Goal: Task Accomplishment & Management: Manage account settings

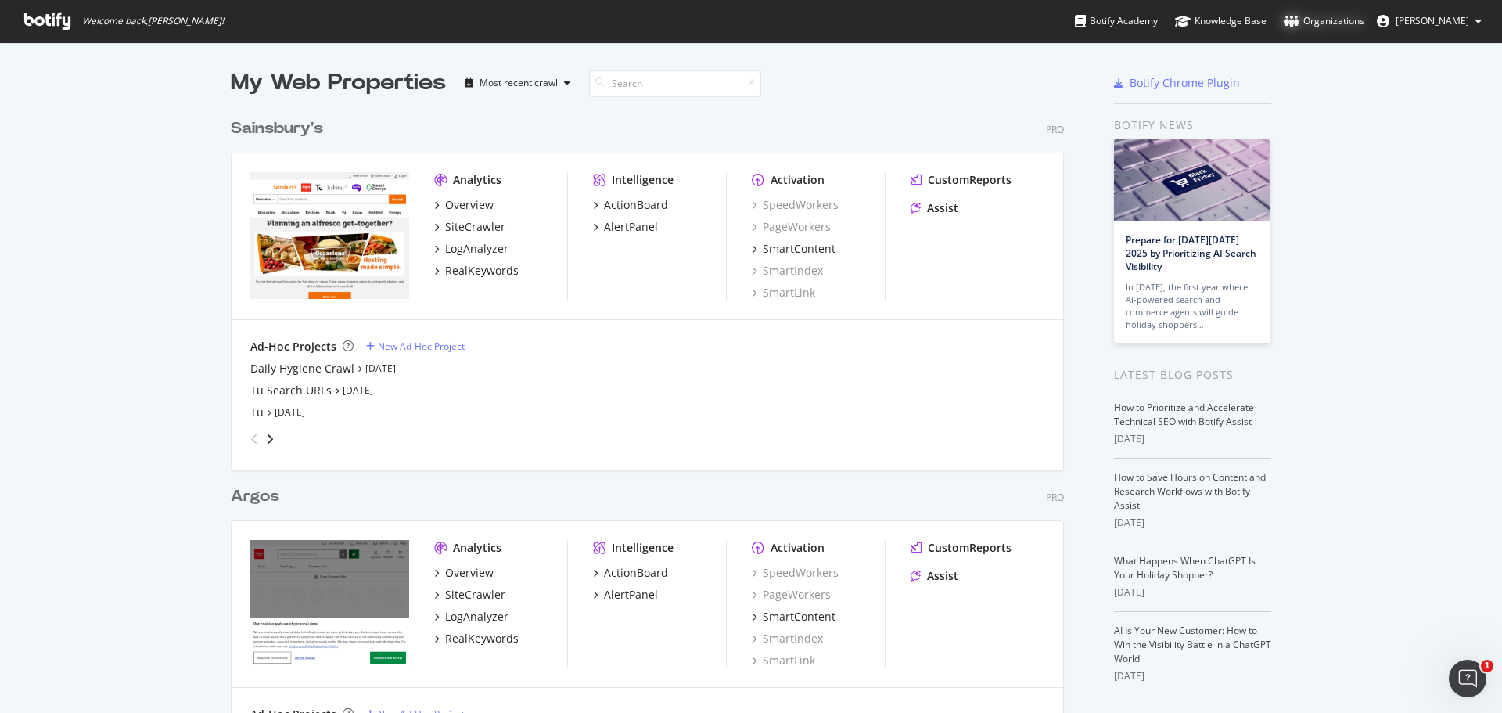
click at [1358, 19] on div "Organizations" at bounding box center [1324, 21] width 81 height 16
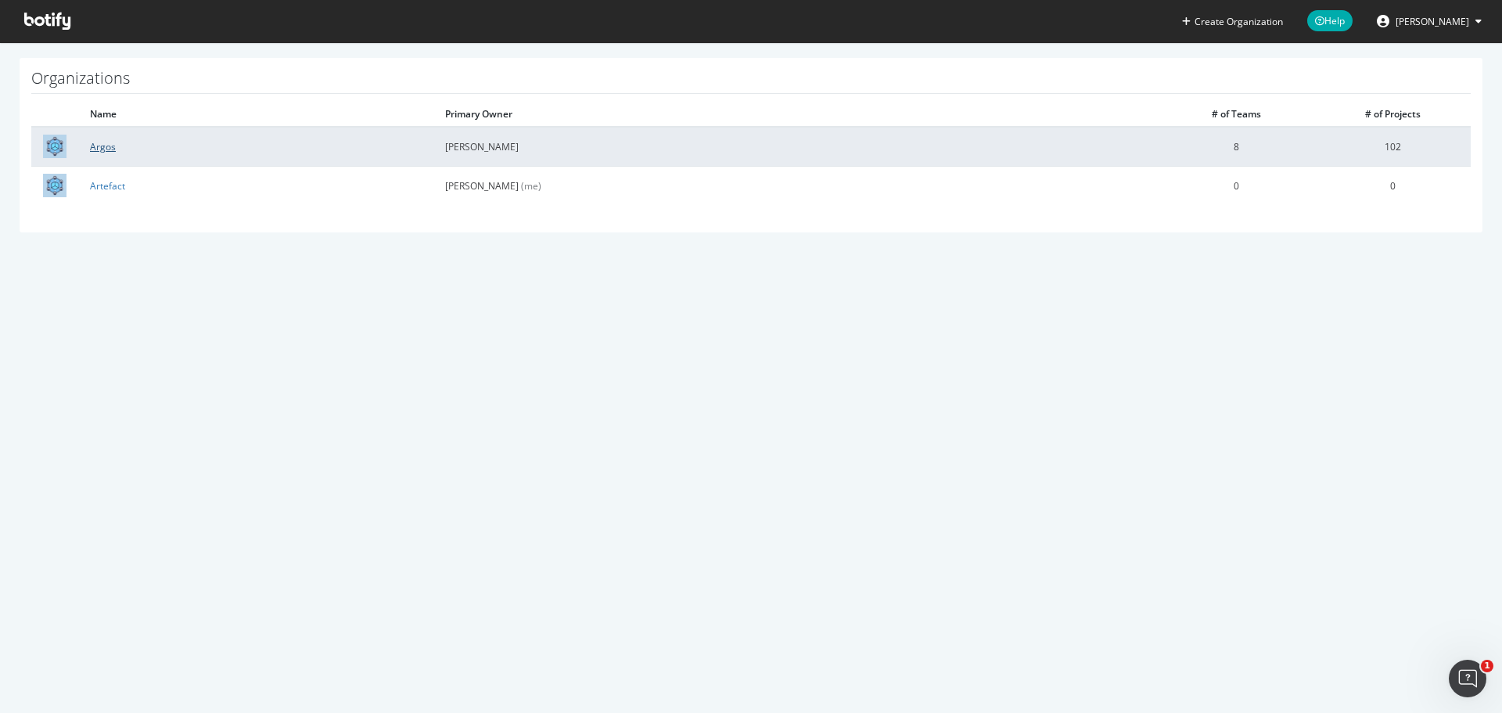
click at [103, 145] on link "Argos" at bounding box center [103, 146] width 26 height 13
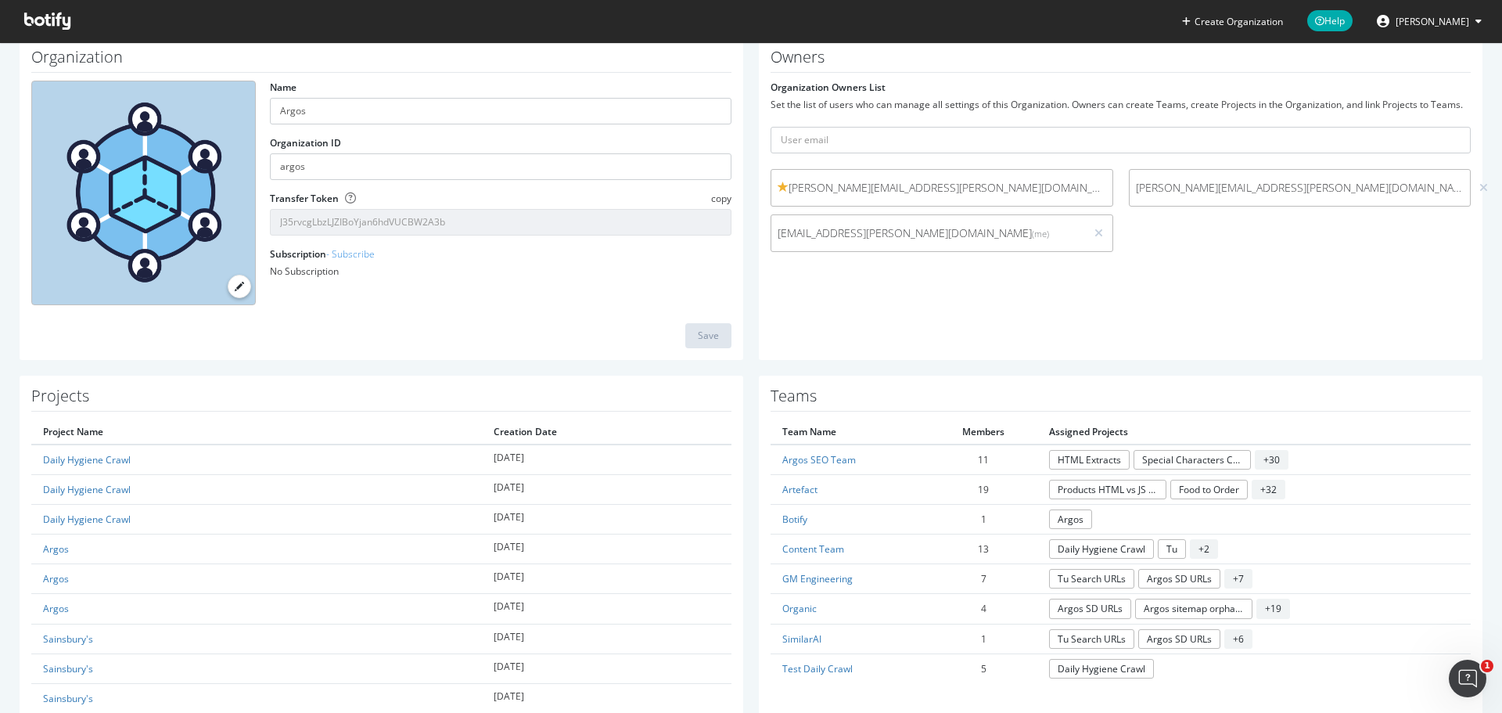
scroll to position [156, 0]
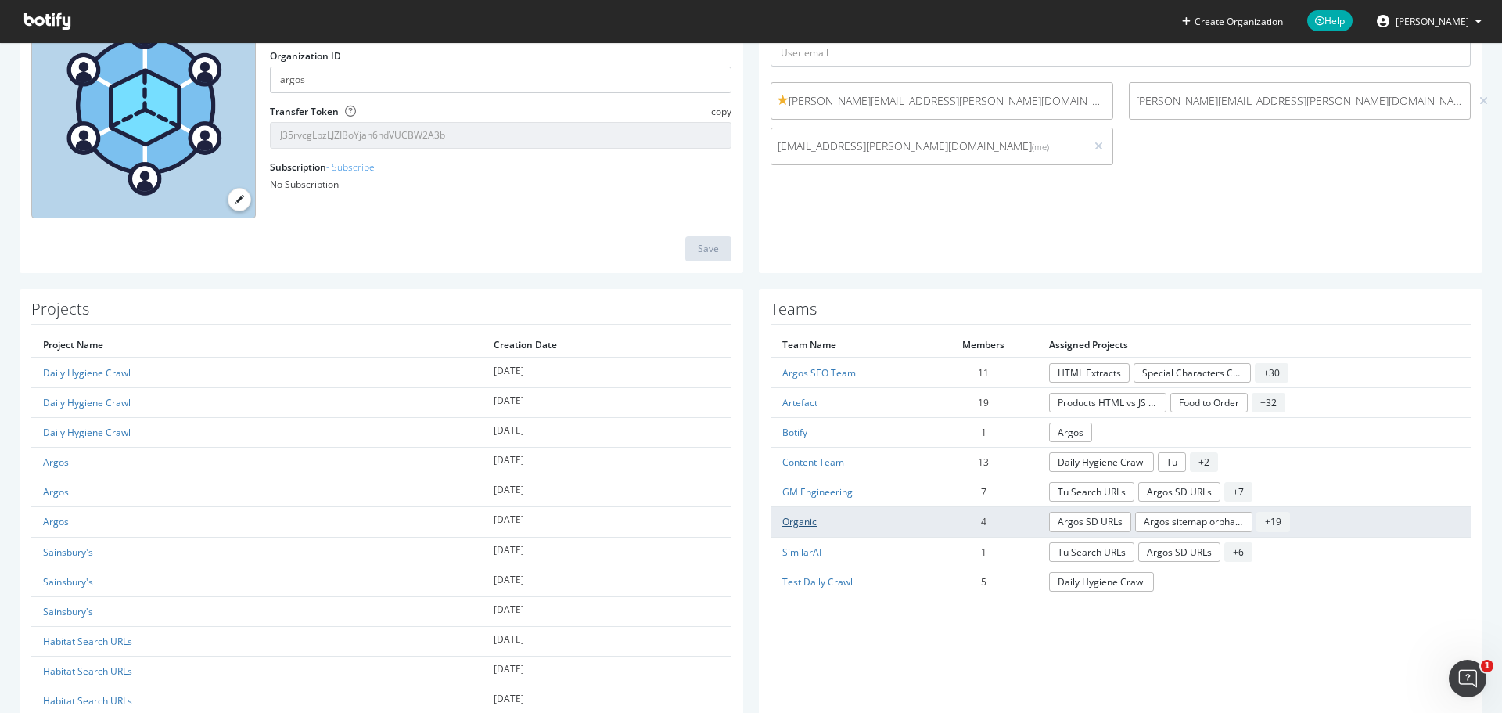
click at [802, 525] on link "Organic" at bounding box center [799, 521] width 34 height 13
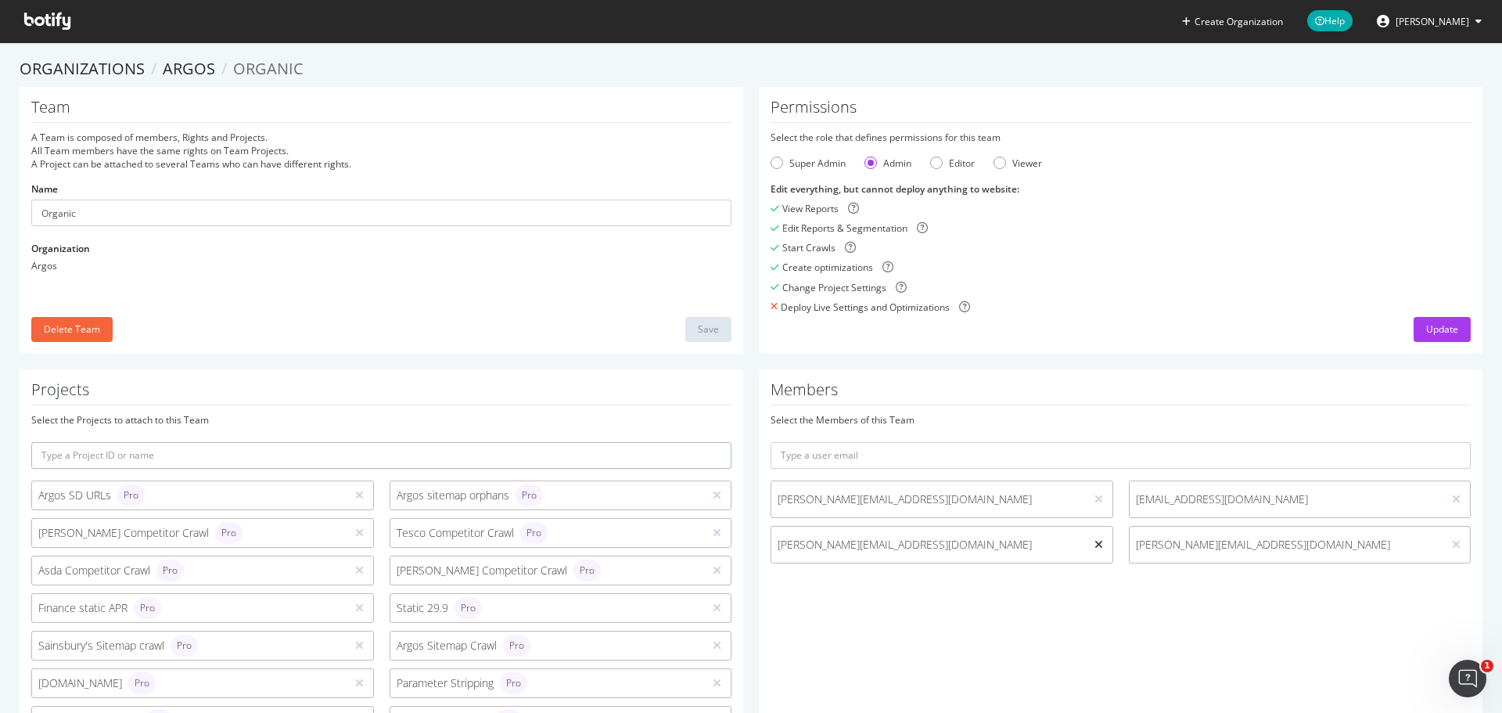
click at [1095, 548] on icon at bounding box center [1099, 544] width 9 height 11
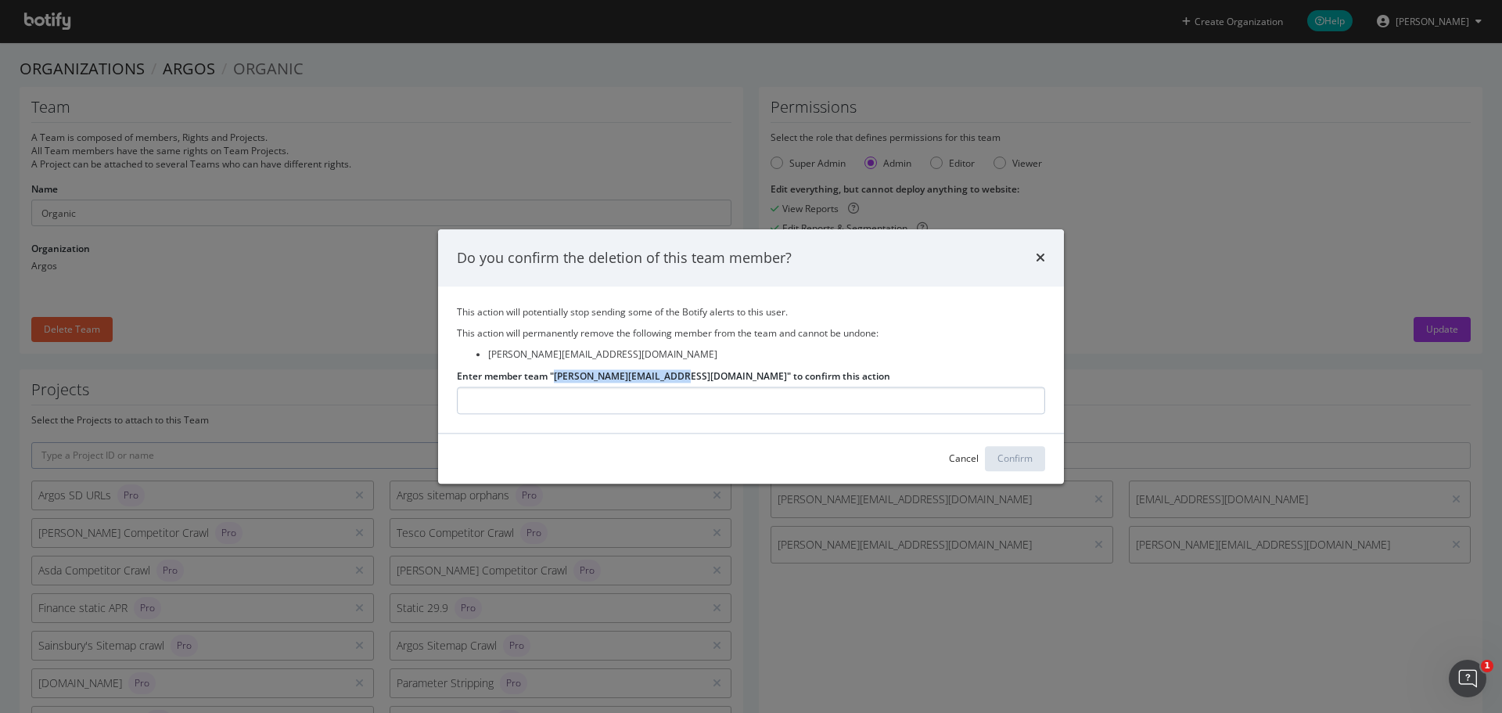
drag, startPoint x: 673, startPoint y: 373, endPoint x: 600, endPoint y: 406, distance: 79.8
click at [553, 375] on label "Enter member team "[PERSON_NAME][EMAIL_ADDRESS][DOMAIN_NAME]" to confirm this a…" at bounding box center [673, 375] width 433 height 13
copy label "[PERSON_NAME][EMAIL_ADDRESS][DOMAIN_NAME]"
click at [645, 403] on input "Enter member team "[PERSON_NAME][EMAIL_ADDRESS][DOMAIN_NAME]" to confirm this a…" at bounding box center [751, 400] width 588 height 27
paste input "[PERSON_NAME][EMAIL_ADDRESS][DOMAIN_NAME]"
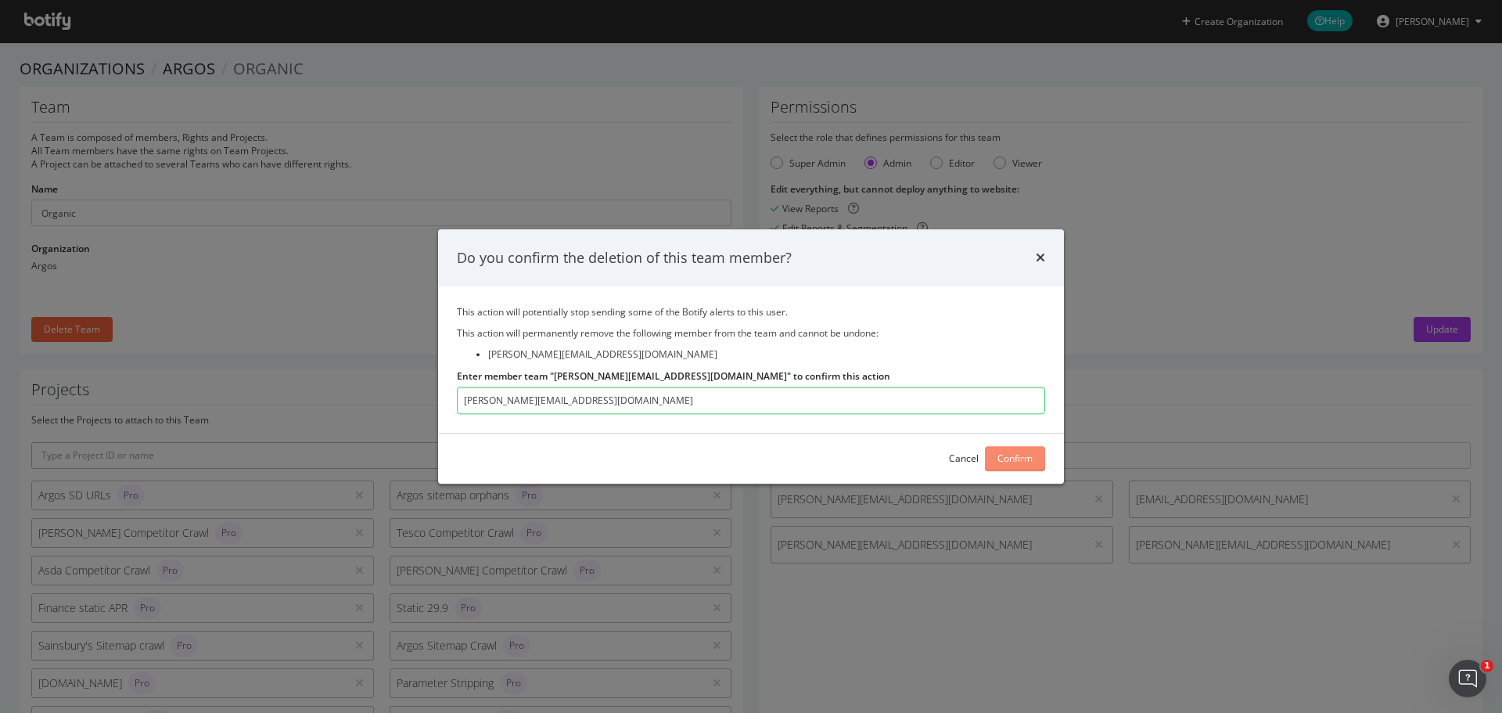
type input "[PERSON_NAME][EMAIL_ADDRESS][DOMAIN_NAME]"
click at [1026, 459] on div "Confirm" at bounding box center [1015, 458] width 35 height 13
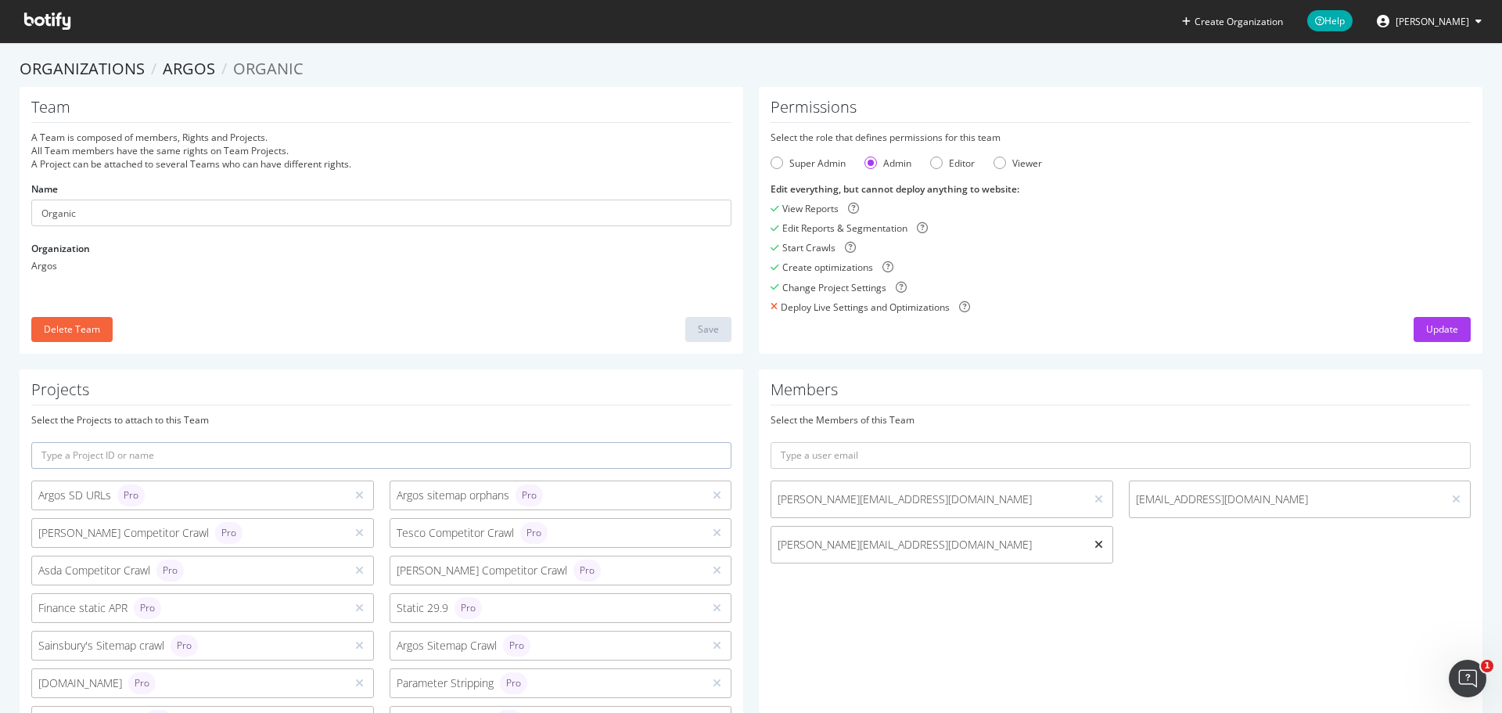
click at [1095, 545] on icon at bounding box center [1099, 544] width 9 height 11
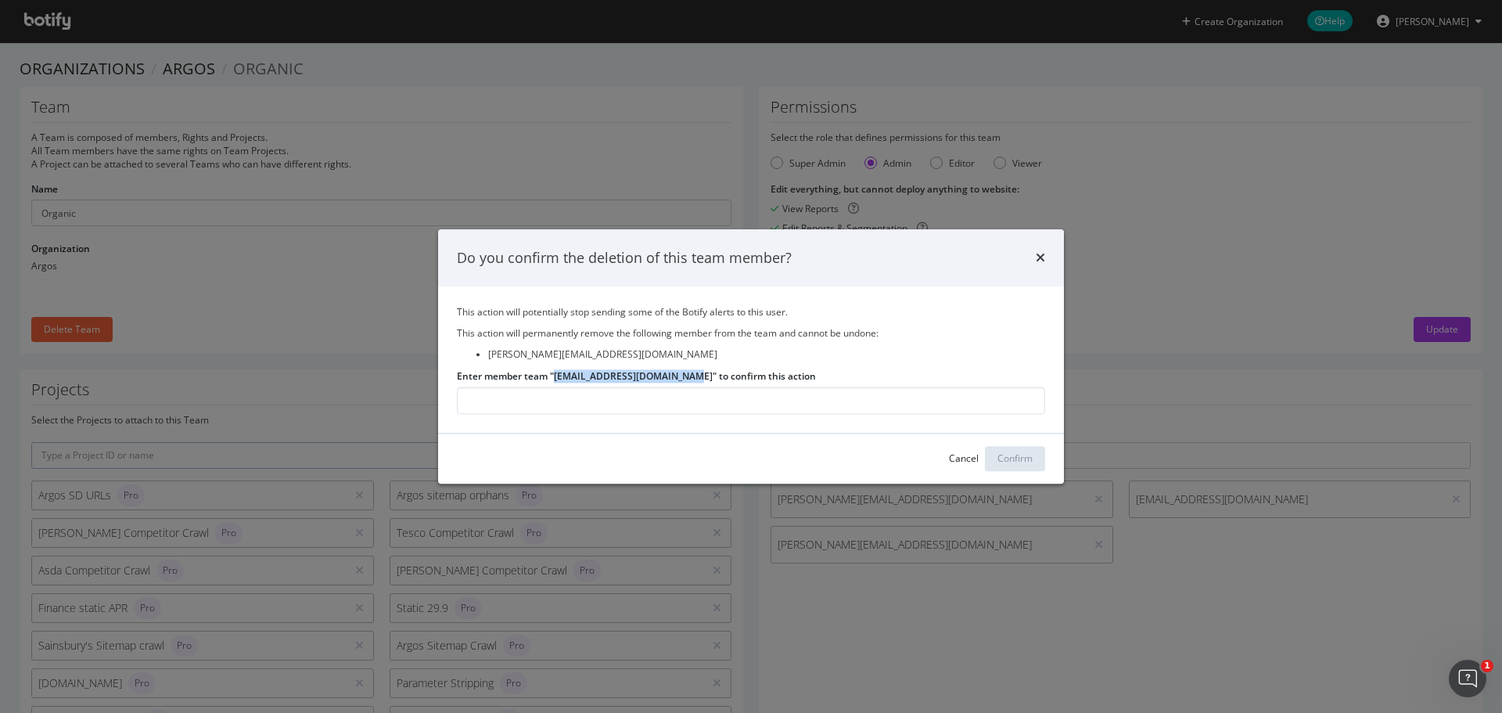
drag, startPoint x: 686, startPoint y: 378, endPoint x: 554, endPoint y: 381, distance: 132.3
click at [554, 381] on label "Enter member team "[EMAIL_ADDRESS][DOMAIN_NAME]" to confirm this action" at bounding box center [636, 375] width 359 height 13
copy label "[PERSON_NAME][EMAIL_ADDRESS][DOMAIN_NAME]"
click at [574, 398] on input "Enter member team "[EMAIL_ADDRESS][DOMAIN_NAME]" to confirm this action" at bounding box center [751, 400] width 588 height 27
paste input "[PERSON_NAME][EMAIL_ADDRESS][DOMAIN_NAME]"
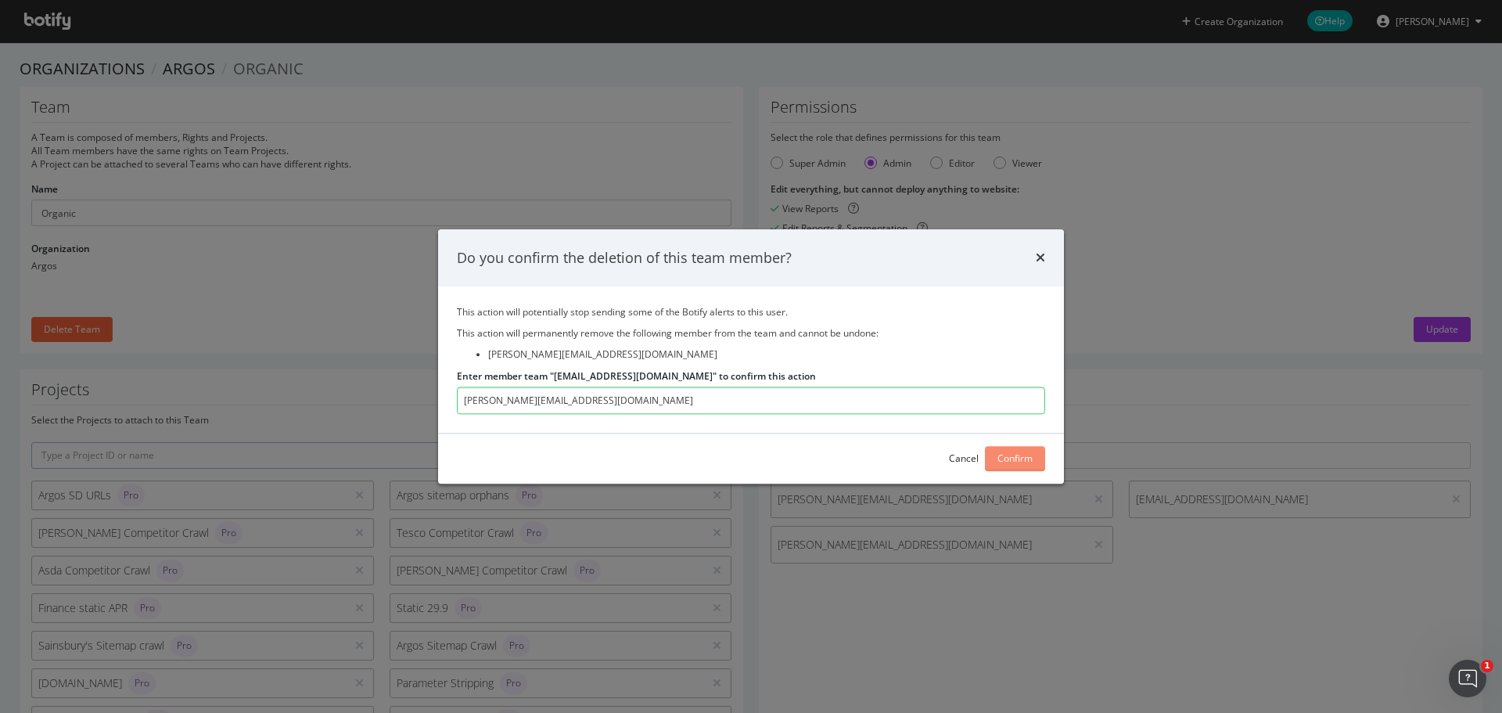
type input "[PERSON_NAME][EMAIL_ADDRESS][DOMAIN_NAME]"
click at [1027, 447] on div "Confirm" at bounding box center [1015, 458] width 35 height 23
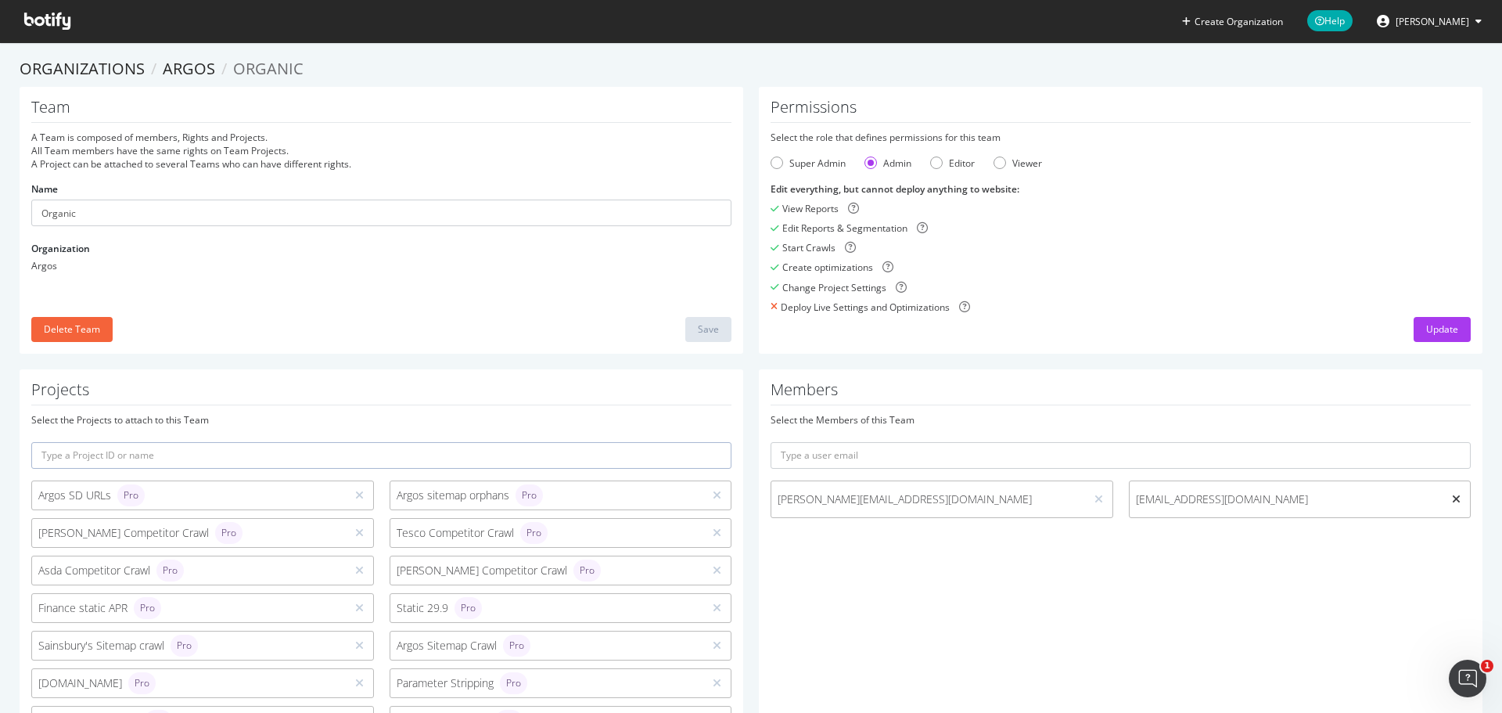
click at [1452, 495] on icon at bounding box center [1456, 499] width 9 height 11
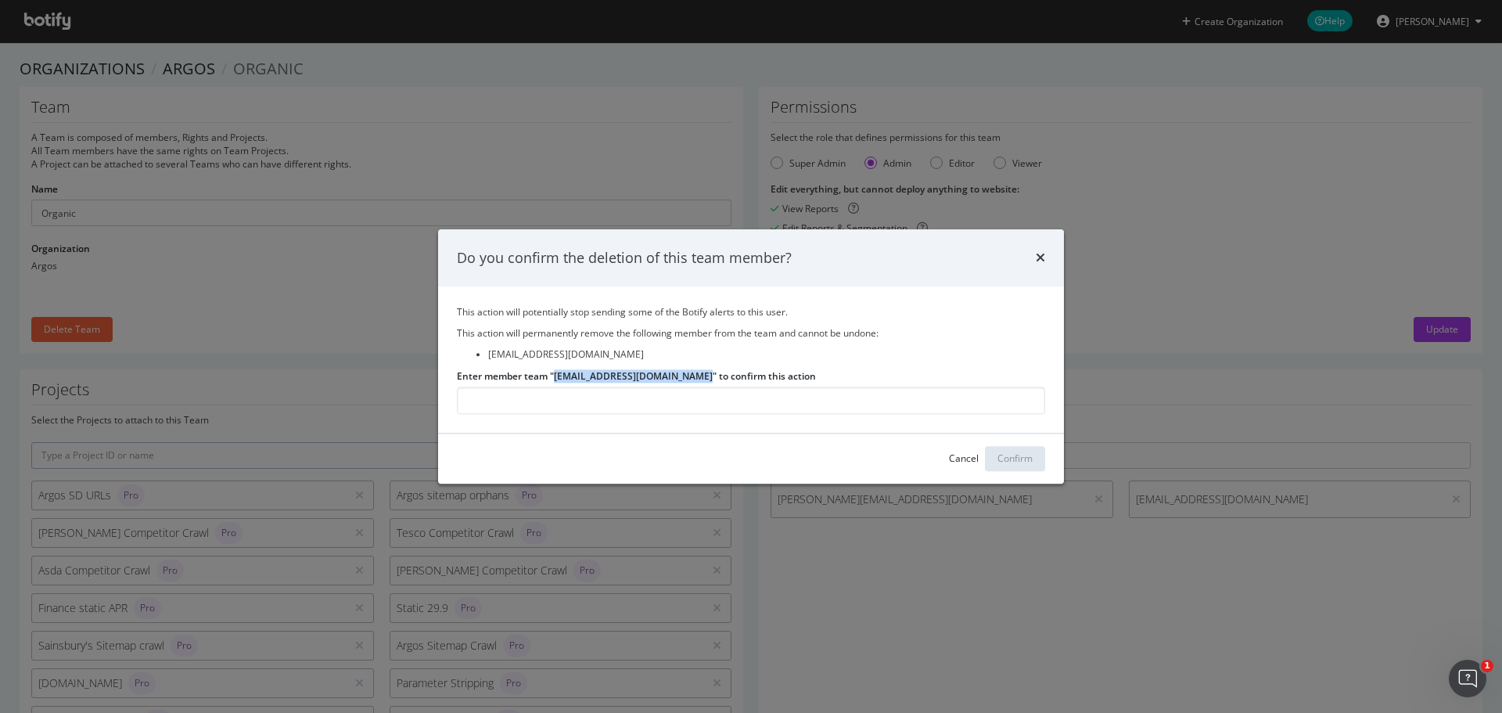
drag, startPoint x: 700, startPoint y: 376, endPoint x: 556, endPoint y: 376, distance: 144.0
click at [556, 376] on label "Enter member team "[EMAIL_ADDRESS][DOMAIN_NAME]" to confirm this action" at bounding box center [636, 375] width 359 height 13
copy label "[EMAIL_ADDRESS][DOMAIN_NAME]"
click at [604, 412] on input "Enter member team "[EMAIL_ADDRESS][DOMAIN_NAME]" to confirm this action" at bounding box center [751, 400] width 588 height 27
paste input "[EMAIL_ADDRESS][DOMAIN_NAME]"
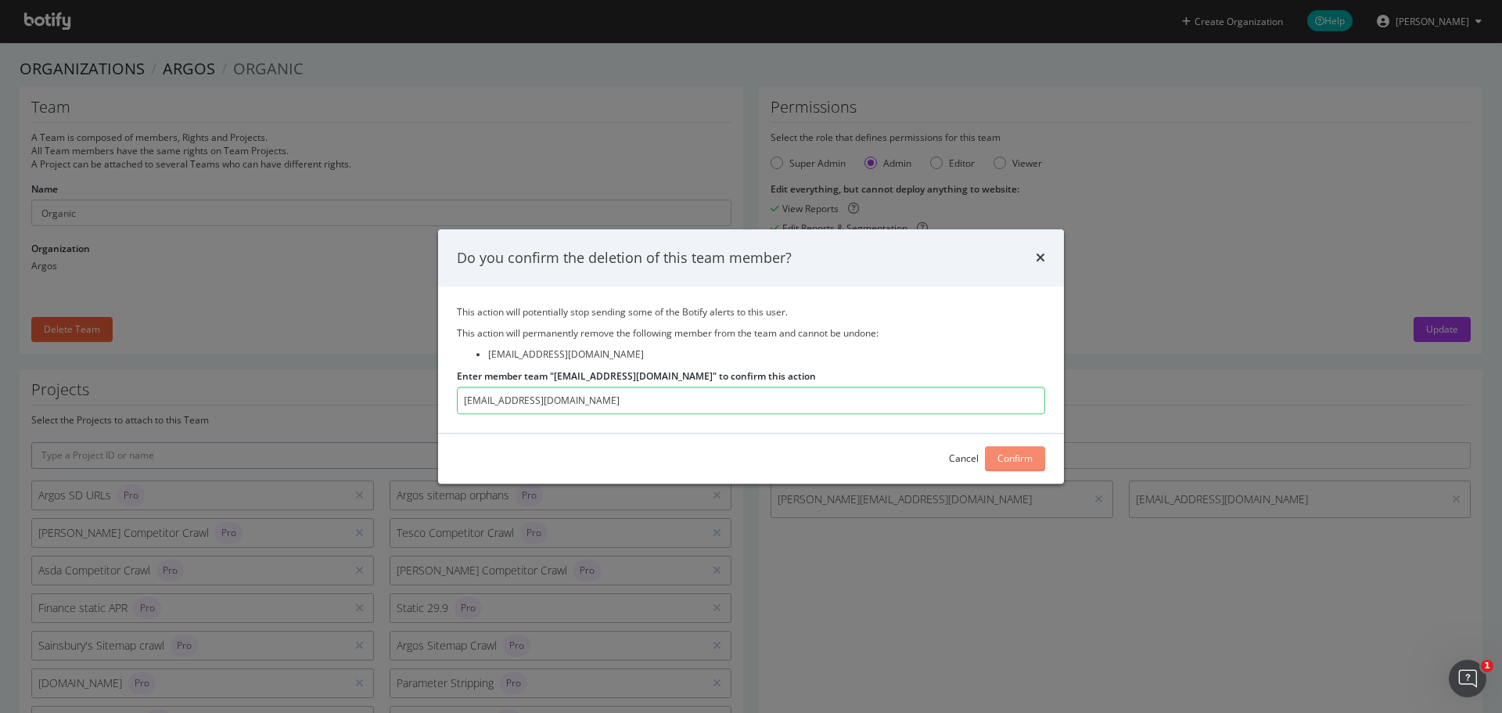
type input "simon.d@theorganicagency.com"
click at [1034, 452] on button "Confirm" at bounding box center [1015, 458] width 60 height 25
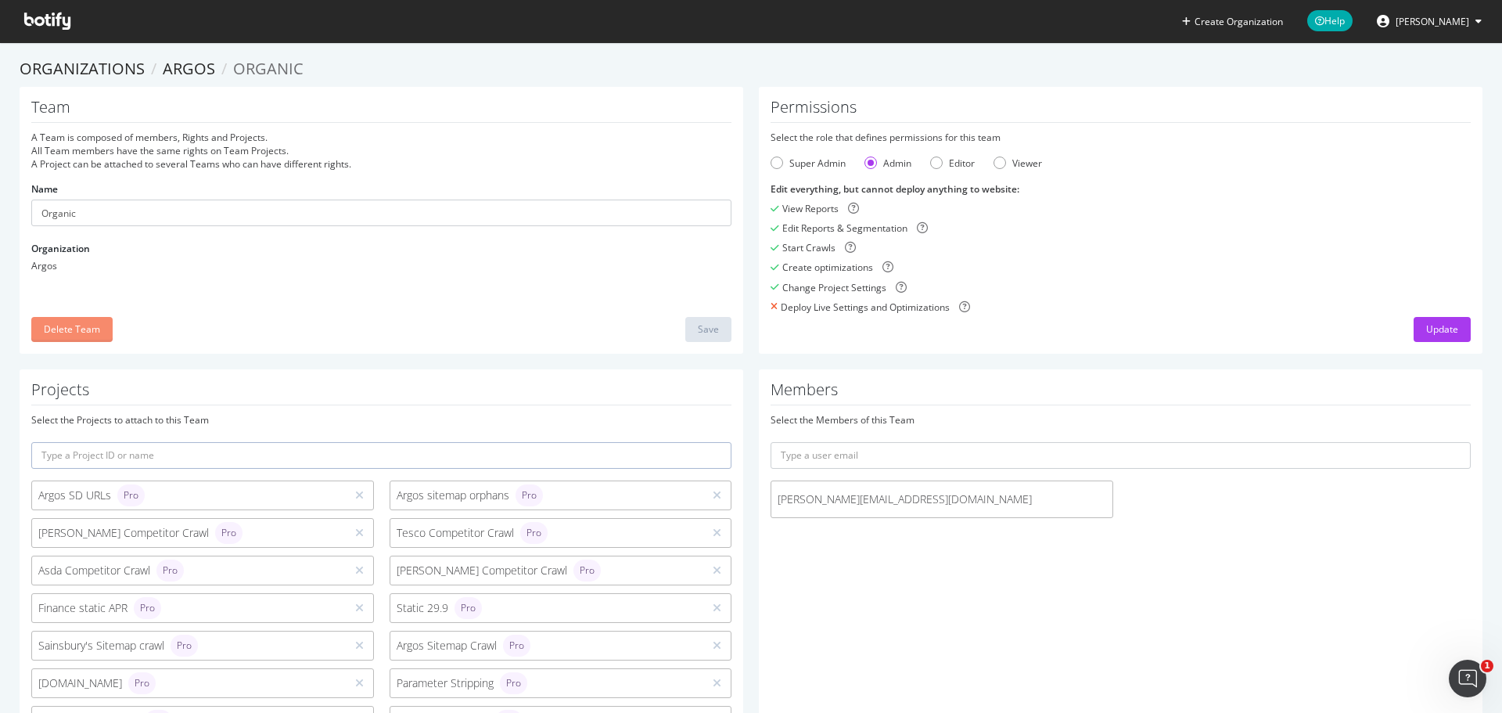
click at [68, 329] on div "Delete Team" at bounding box center [72, 328] width 56 height 13
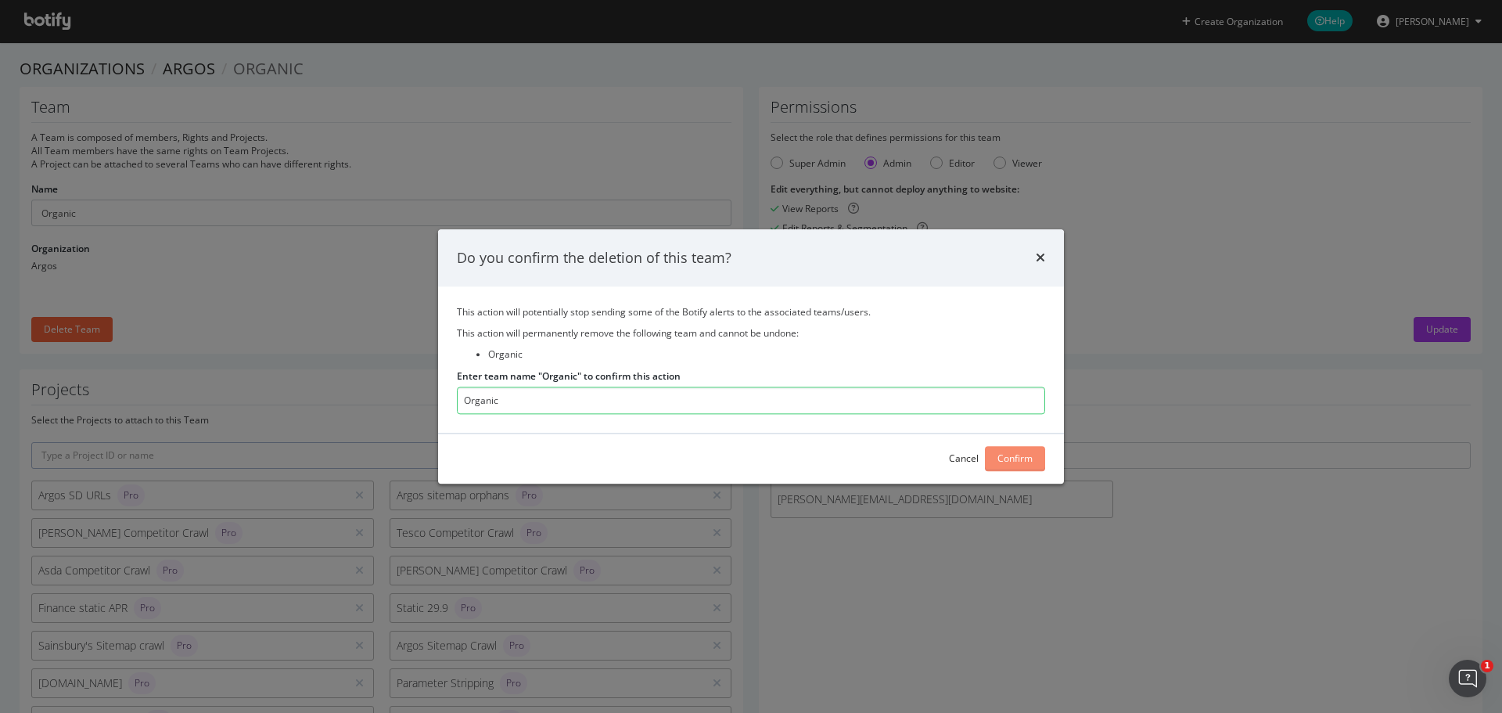
type input "Organic"
click at [1032, 459] on div "Confirm" at bounding box center [1015, 458] width 35 height 13
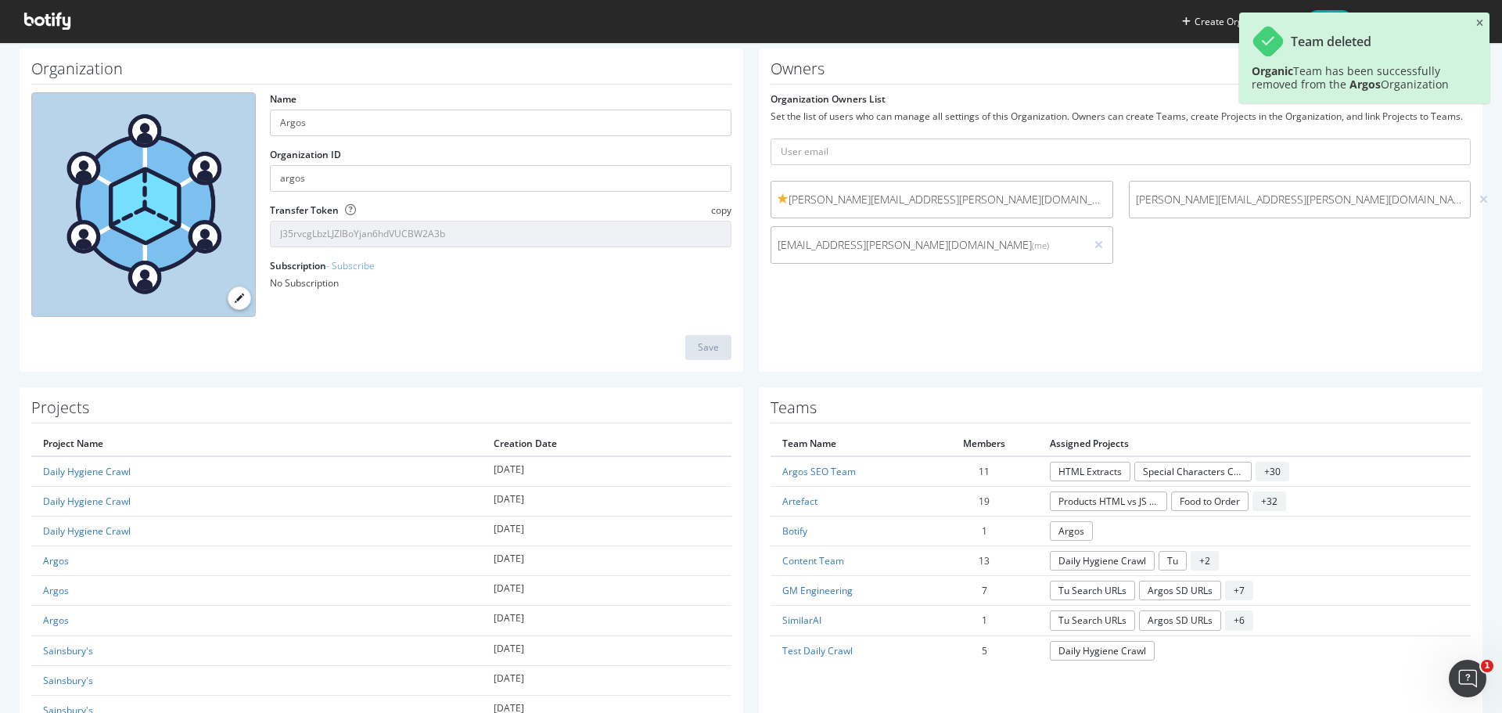
scroll to position [156, 0]
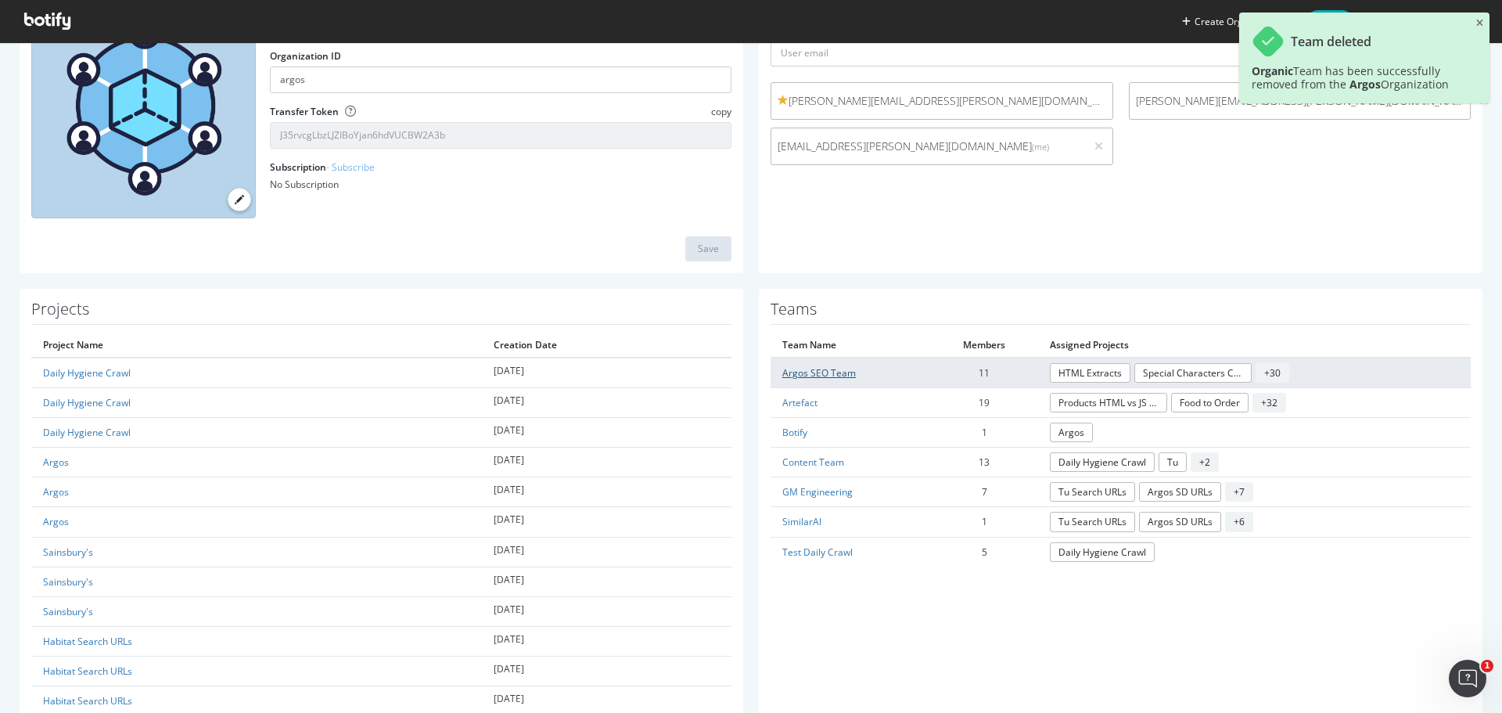
click at [811, 369] on link "Argos SEO Team" at bounding box center [819, 372] width 74 height 13
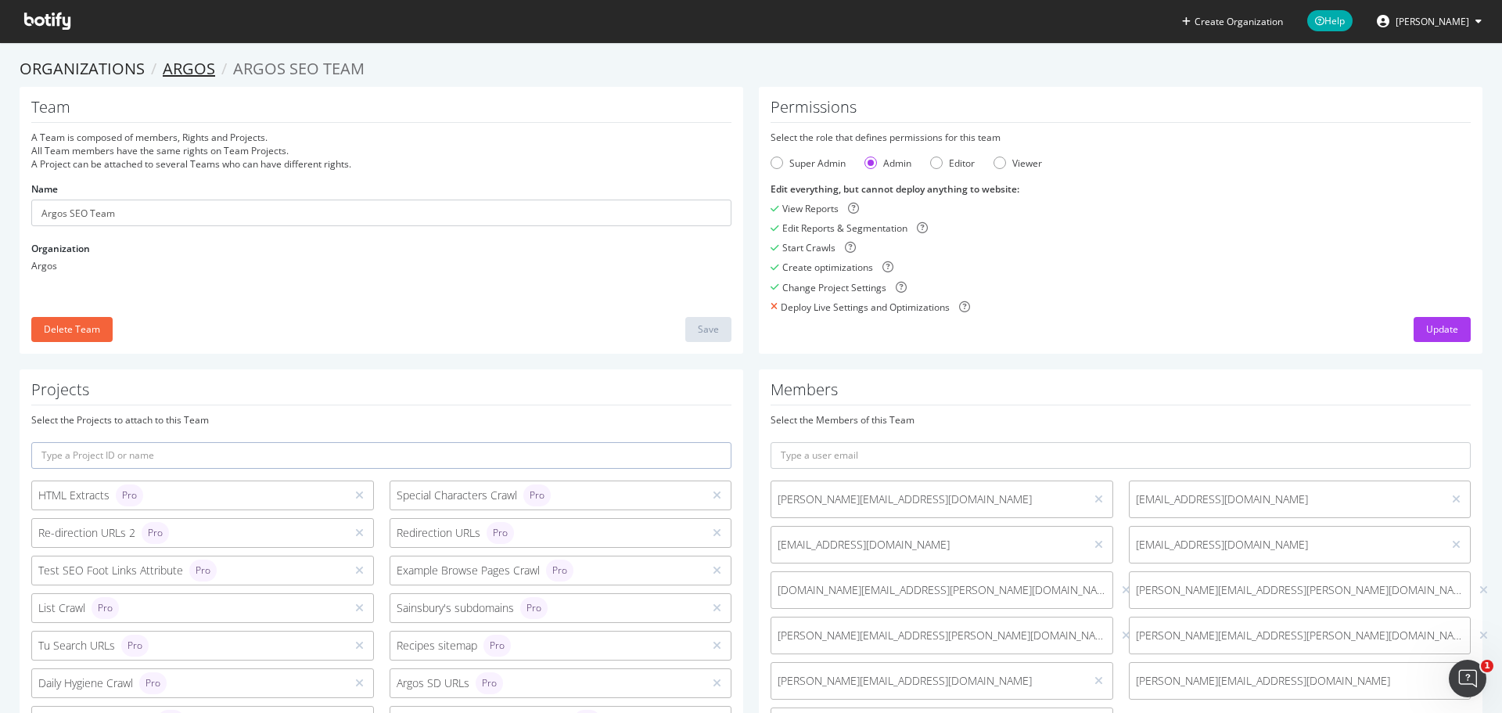
click at [207, 68] on link "Argos" at bounding box center [189, 68] width 52 height 21
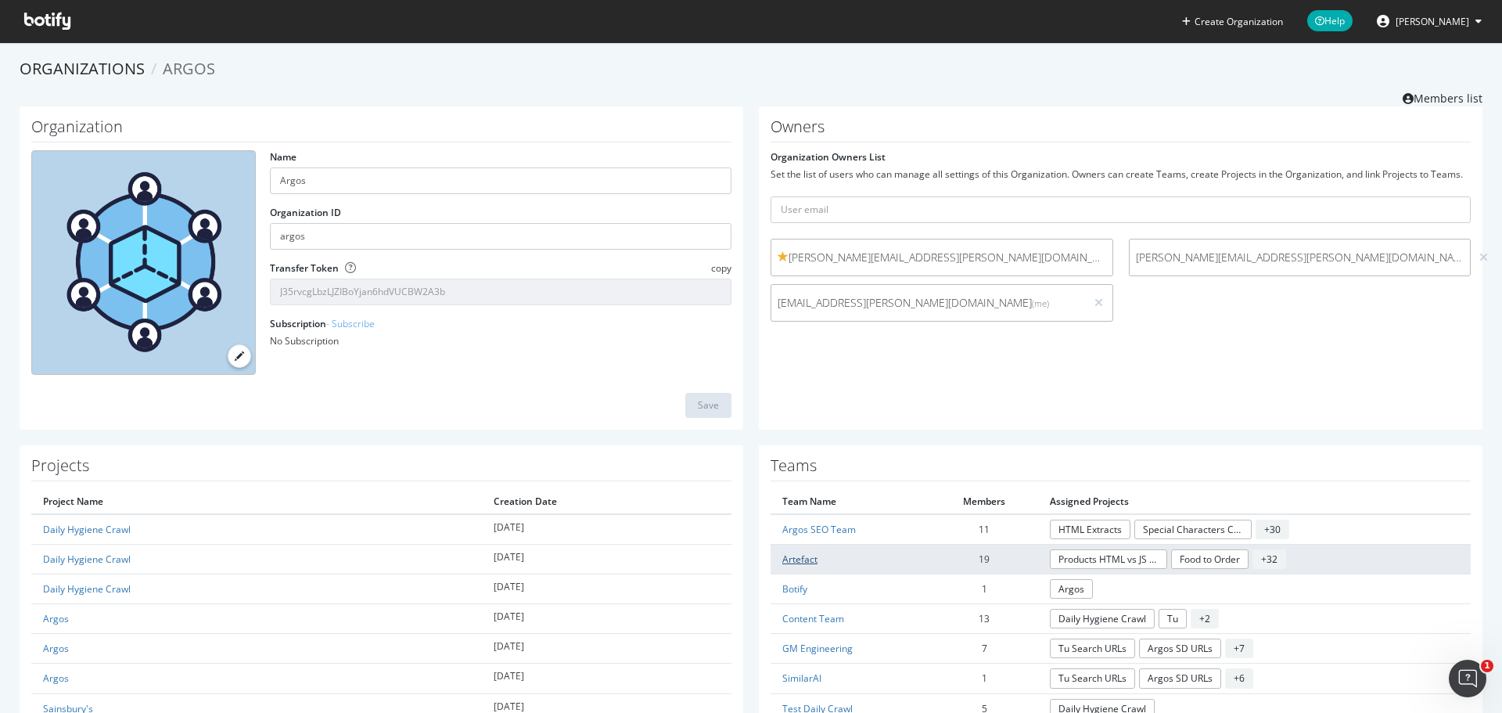
click at [786, 552] on link "Artefact" at bounding box center [799, 558] width 35 height 13
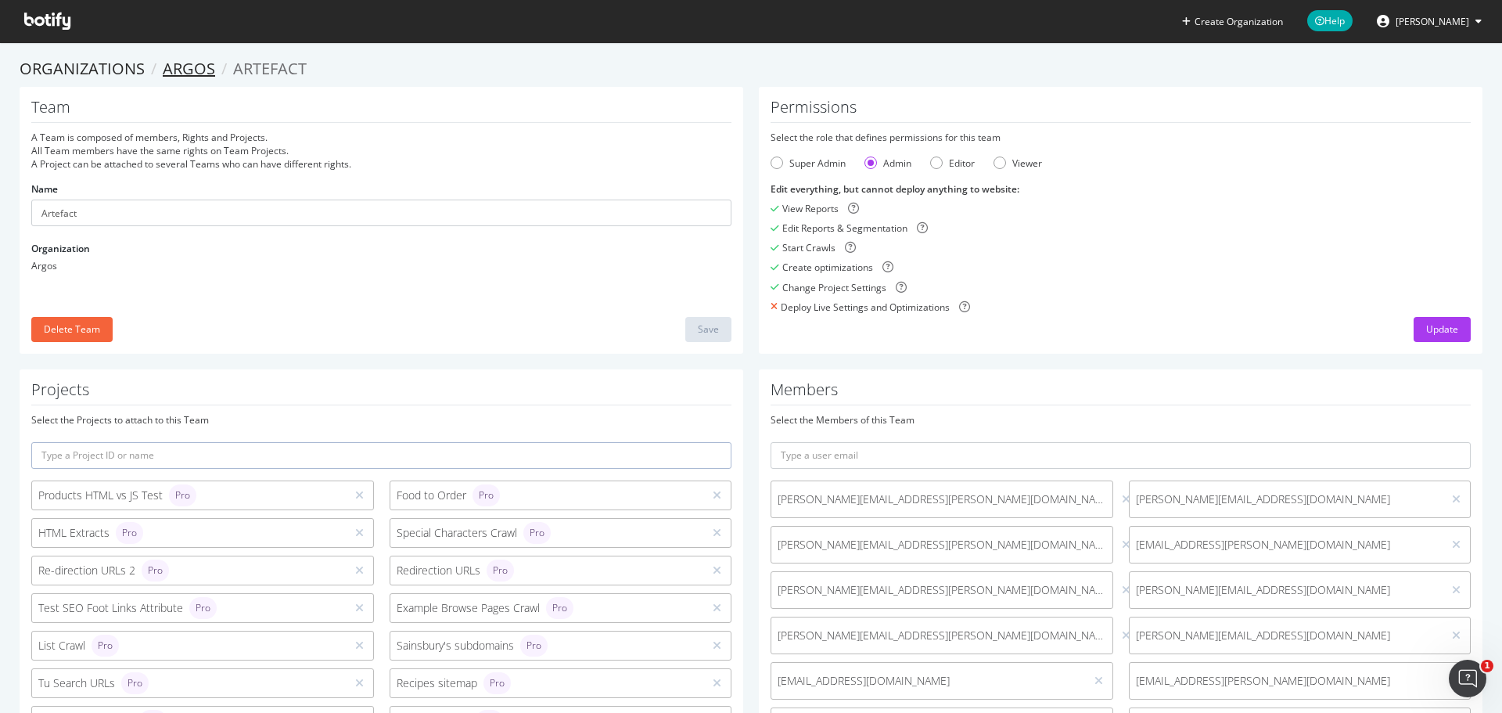
click at [206, 58] on link "Argos" at bounding box center [189, 68] width 52 height 21
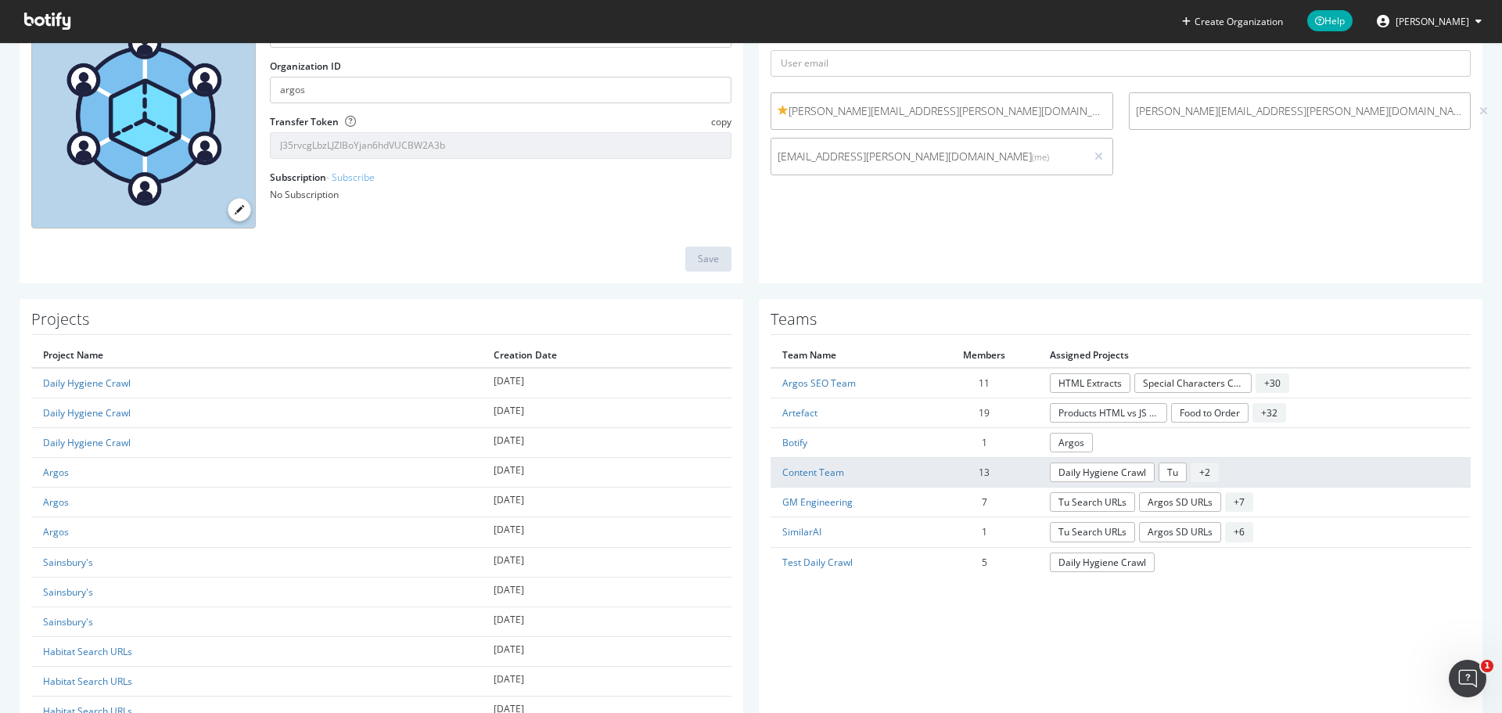
scroll to position [156, 0]
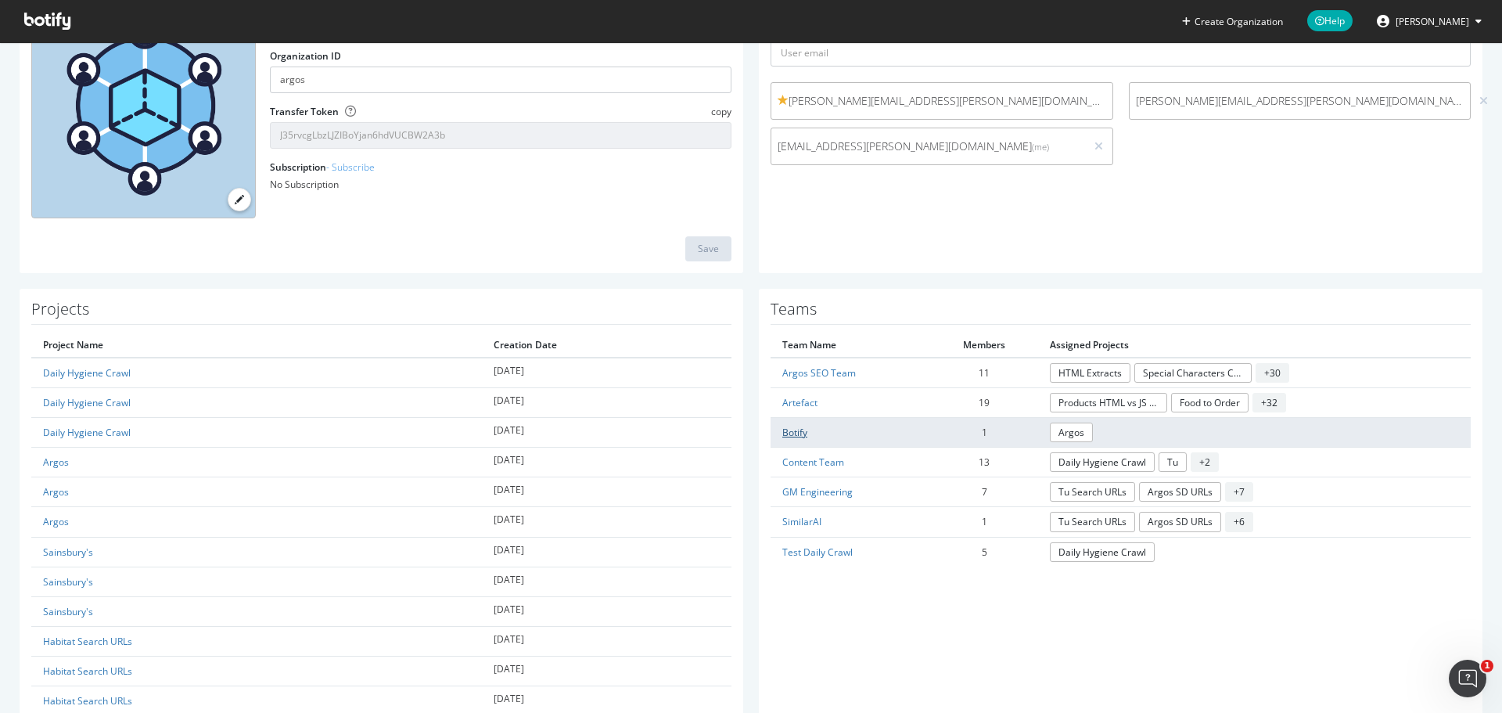
click at [782, 428] on link "Botify" at bounding box center [794, 432] width 25 height 13
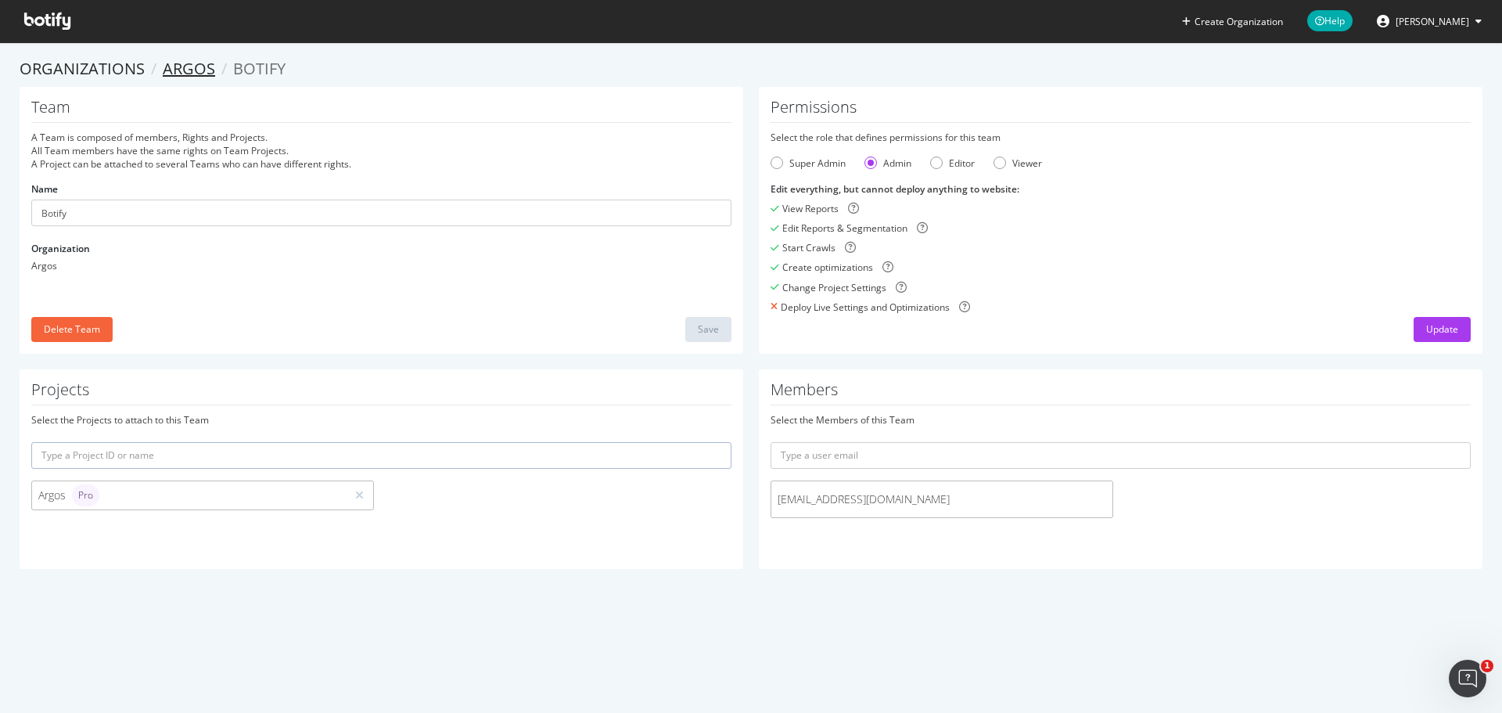
click at [205, 69] on link "Argos" at bounding box center [189, 68] width 52 height 21
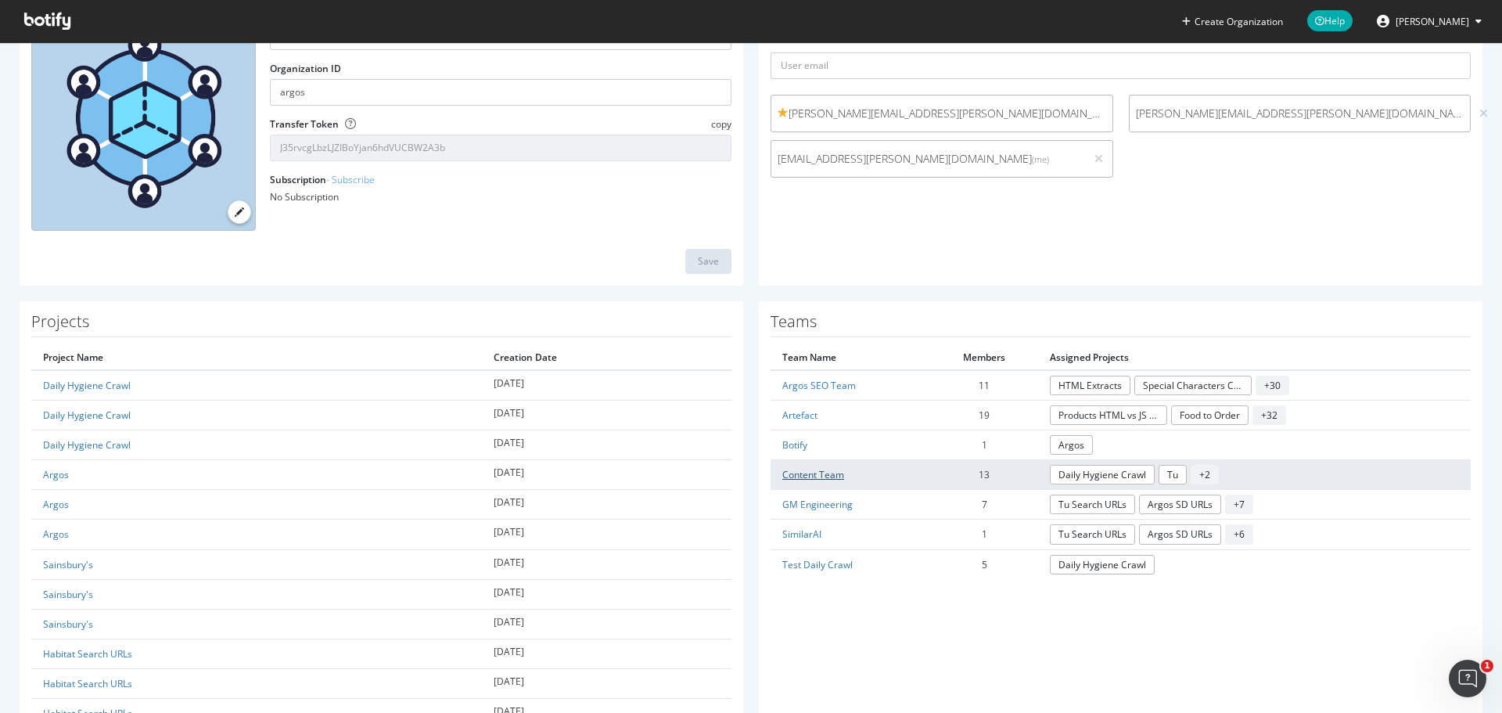
scroll to position [156, 0]
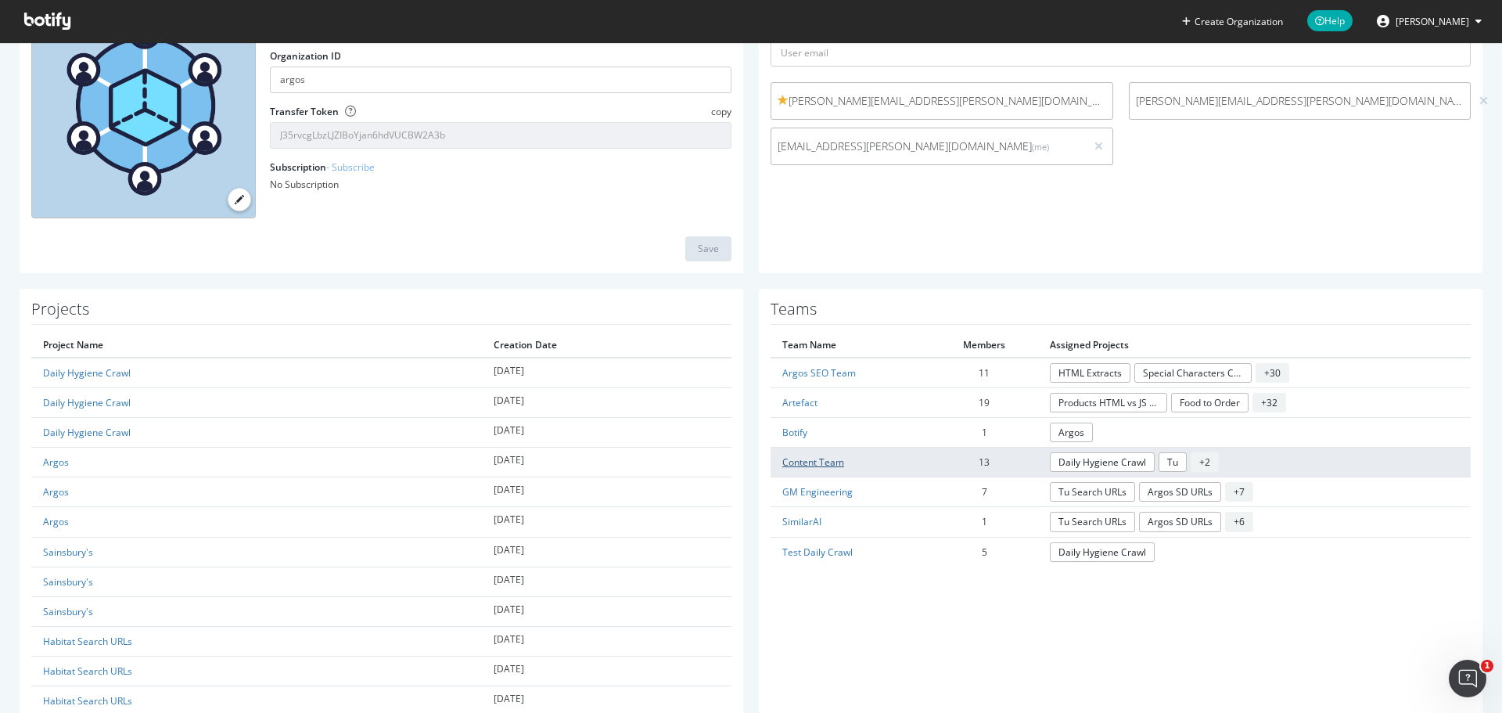
click at [809, 465] on link "Content Team" at bounding box center [813, 461] width 62 height 13
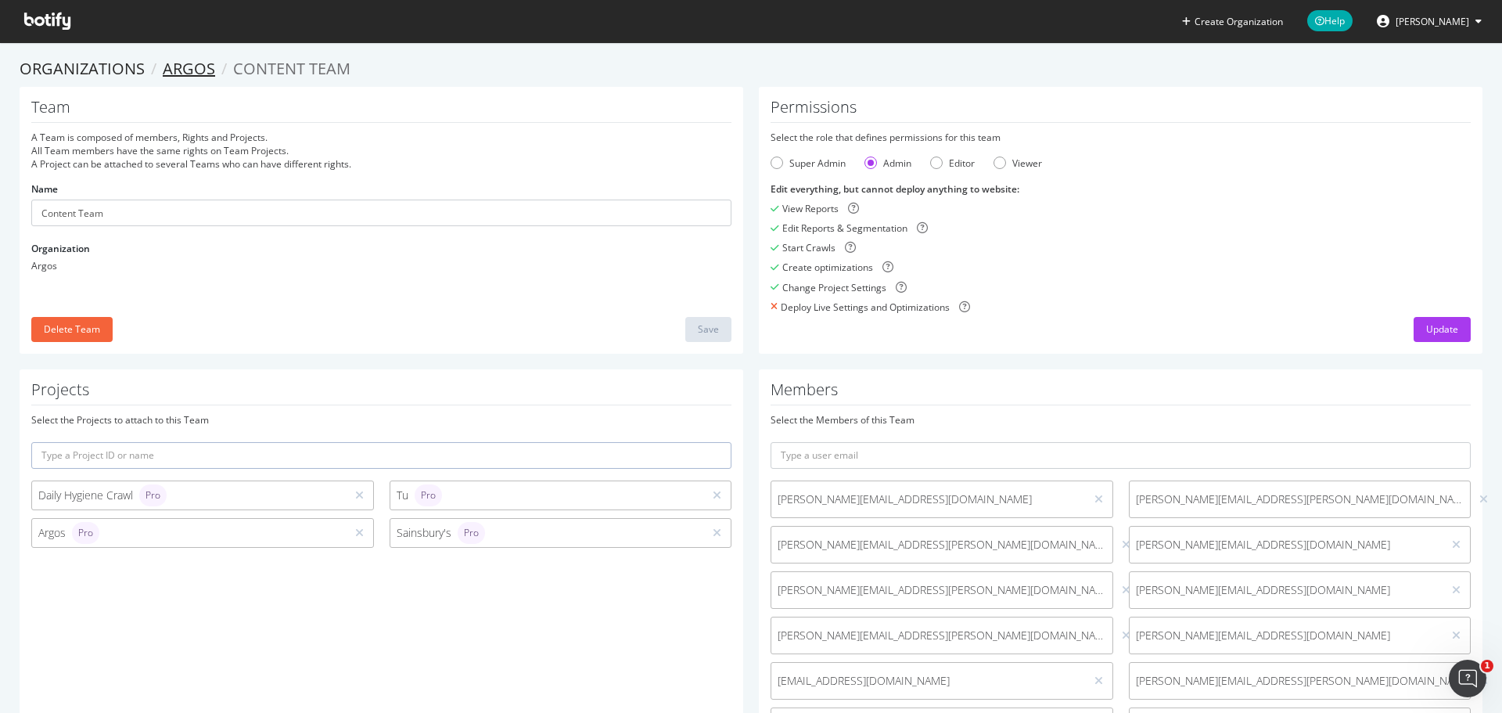
click at [200, 66] on link "Argos" at bounding box center [189, 68] width 52 height 21
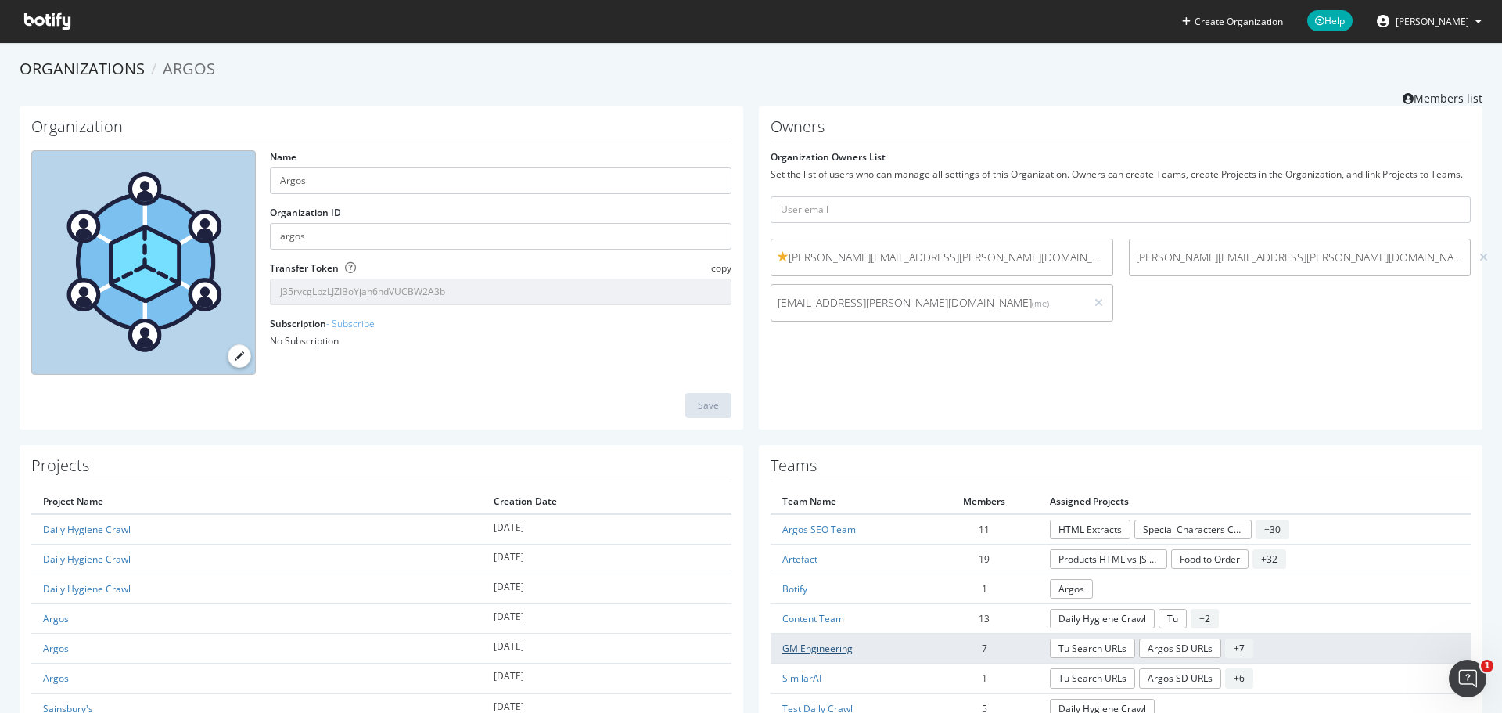
click at [833, 645] on link "GM Engineering" at bounding box center [817, 648] width 70 height 13
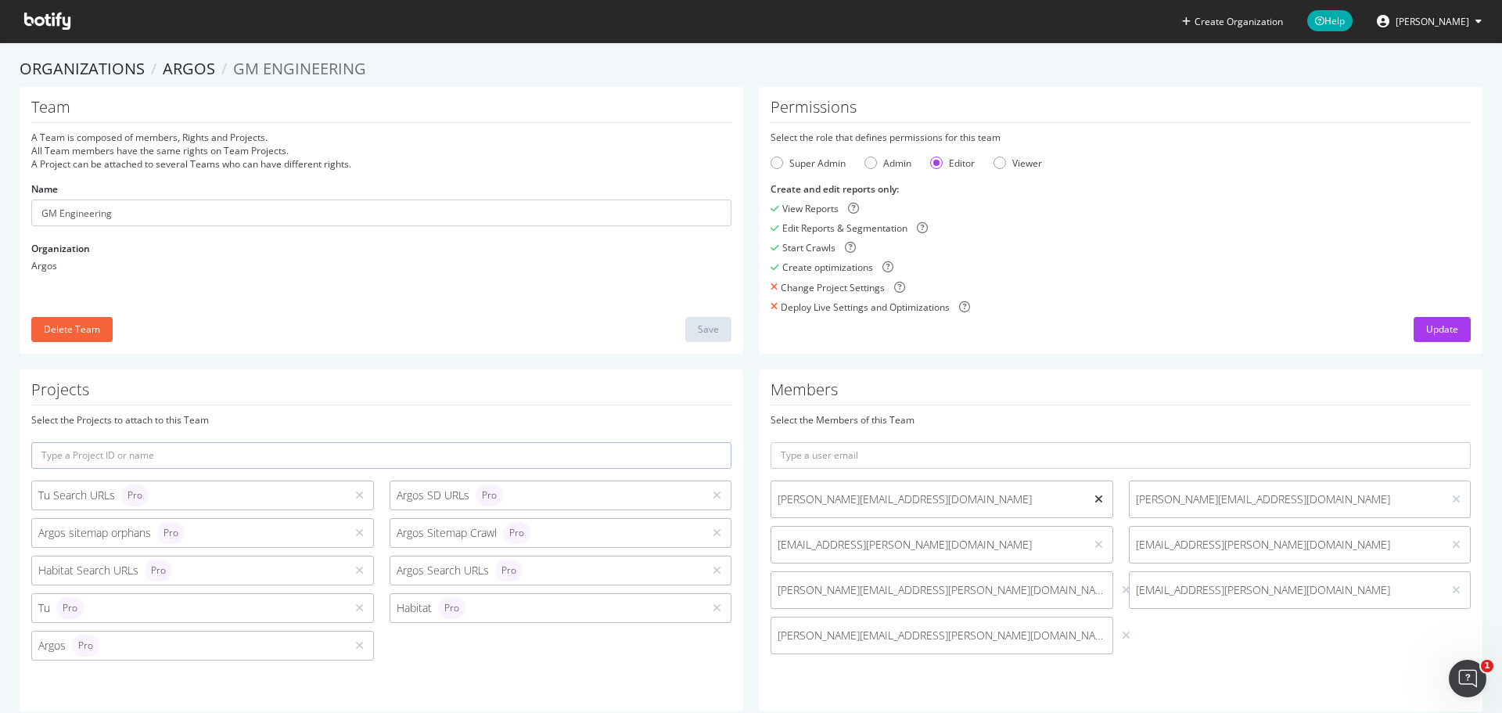
click at [1095, 502] on icon at bounding box center [1099, 499] width 9 height 11
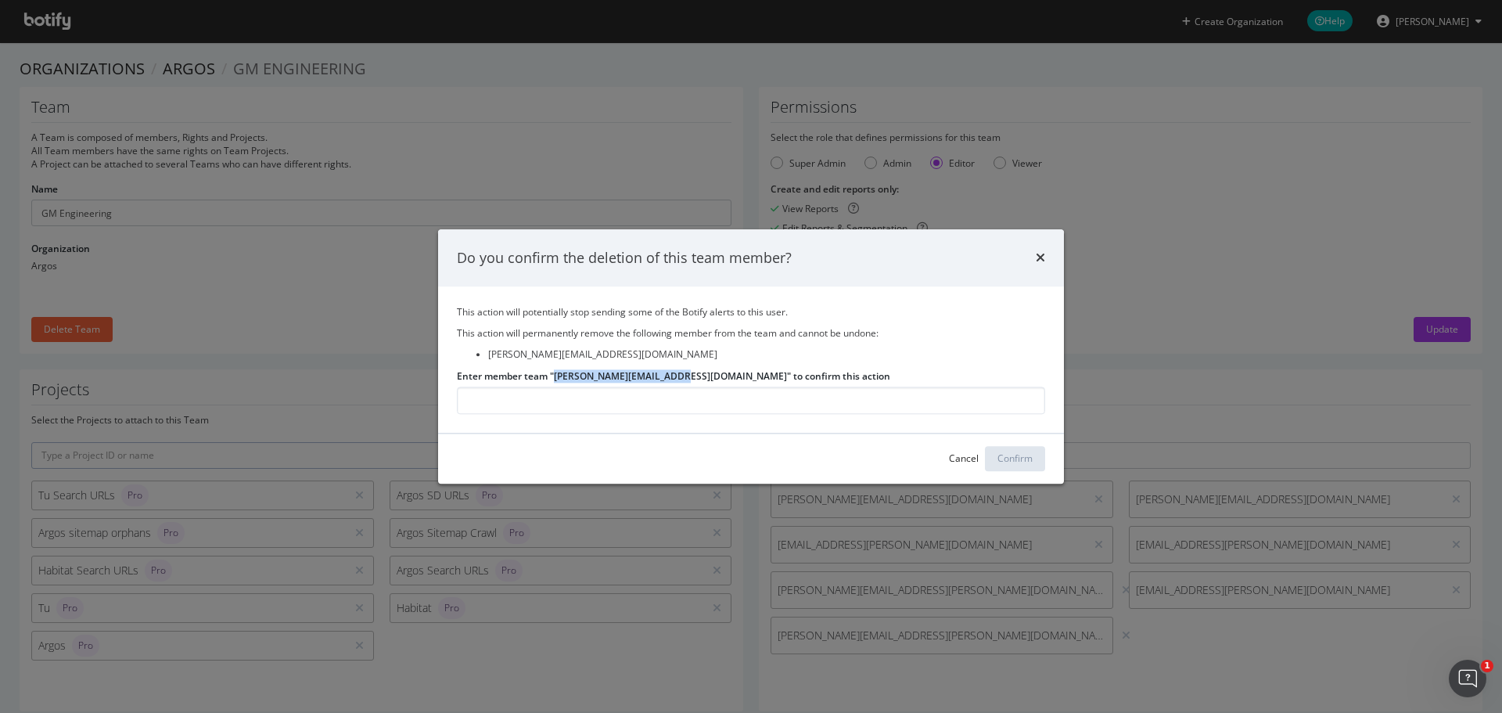
drag, startPoint x: 681, startPoint y: 380, endPoint x: 556, endPoint y: 380, distance: 125.2
click at [556, 380] on label "Enter member team "joe@theorganicagency.com" to confirm this action" at bounding box center [673, 375] width 433 height 13
copy label "joe@theorganicagency.com"
click at [580, 398] on input "Enter member team "joe@theorganicagency.com" to confirm this action" at bounding box center [751, 400] width 588 height 27
paste input "joe@theorganicagency.com"
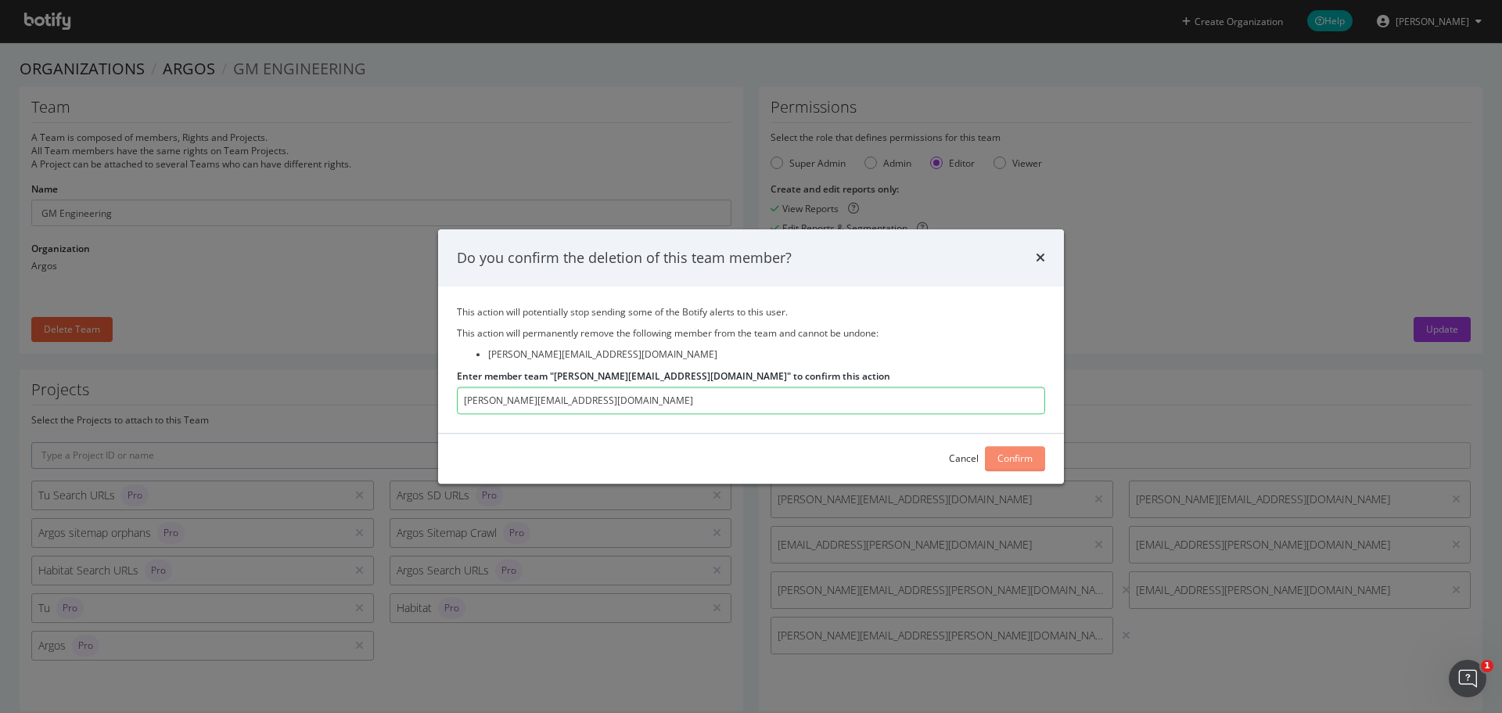
type input "joe@theorganicagency.com"
click at [1013, 459] on div "Confirm" at bounding box center [1015, 458] width 35 height 13
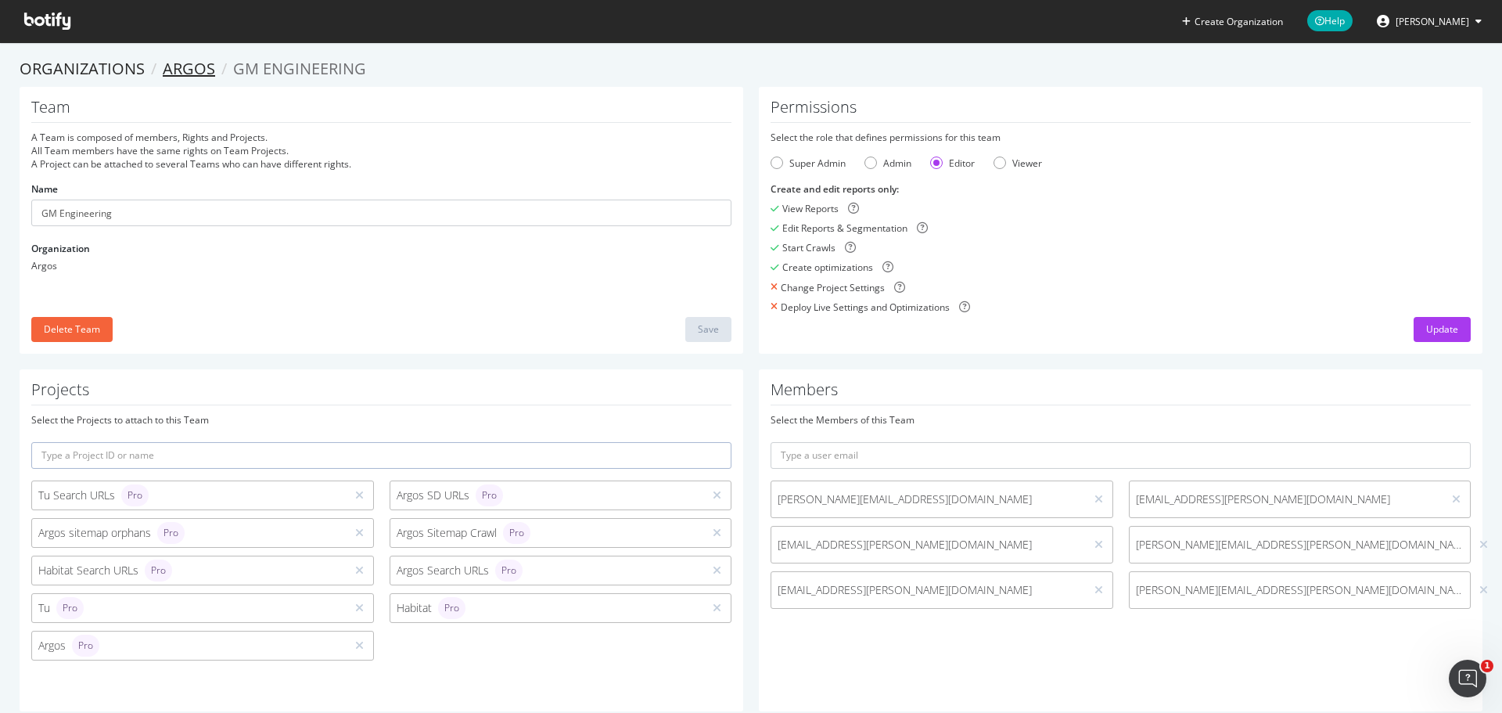
click at [200, 63] on link "Argos" at bounding box center [189, 68] width 52 height 21
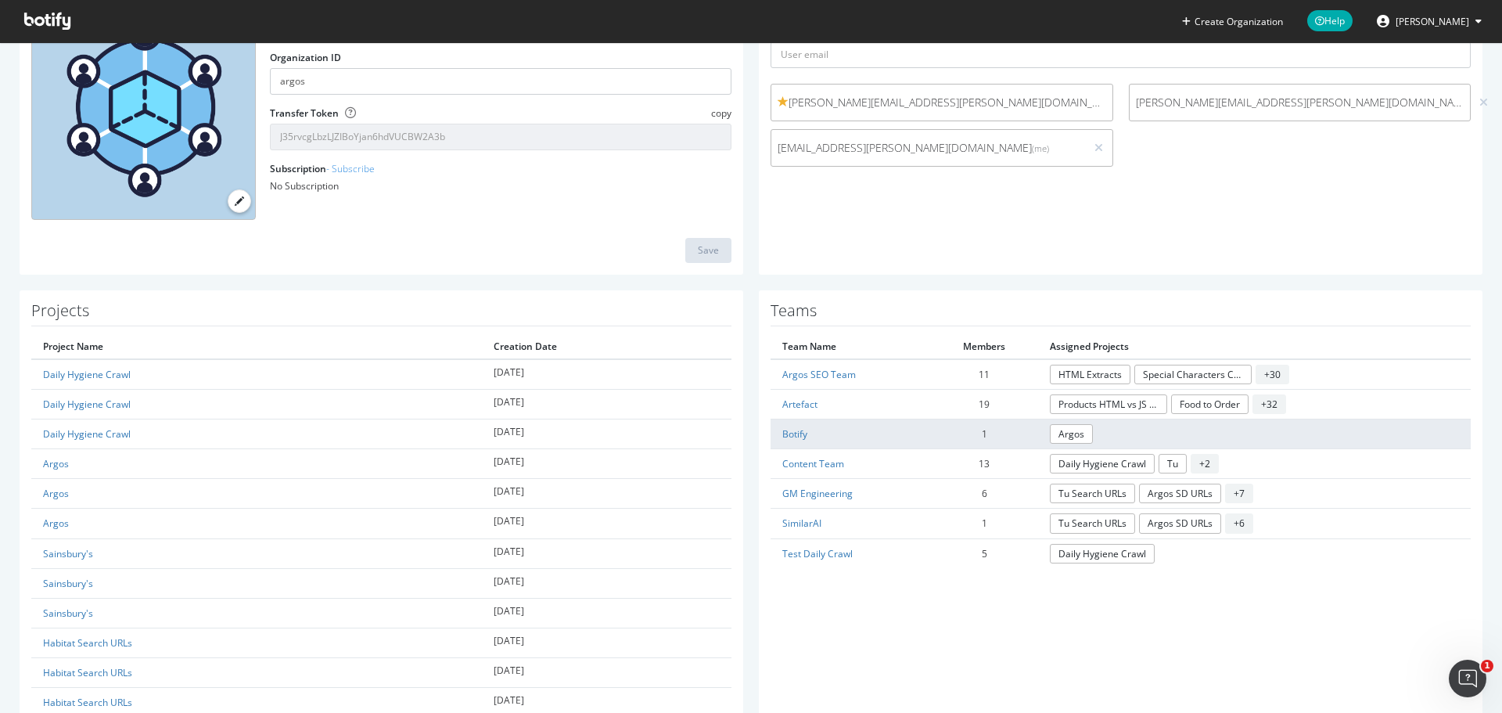
scroll to position [156, 0]
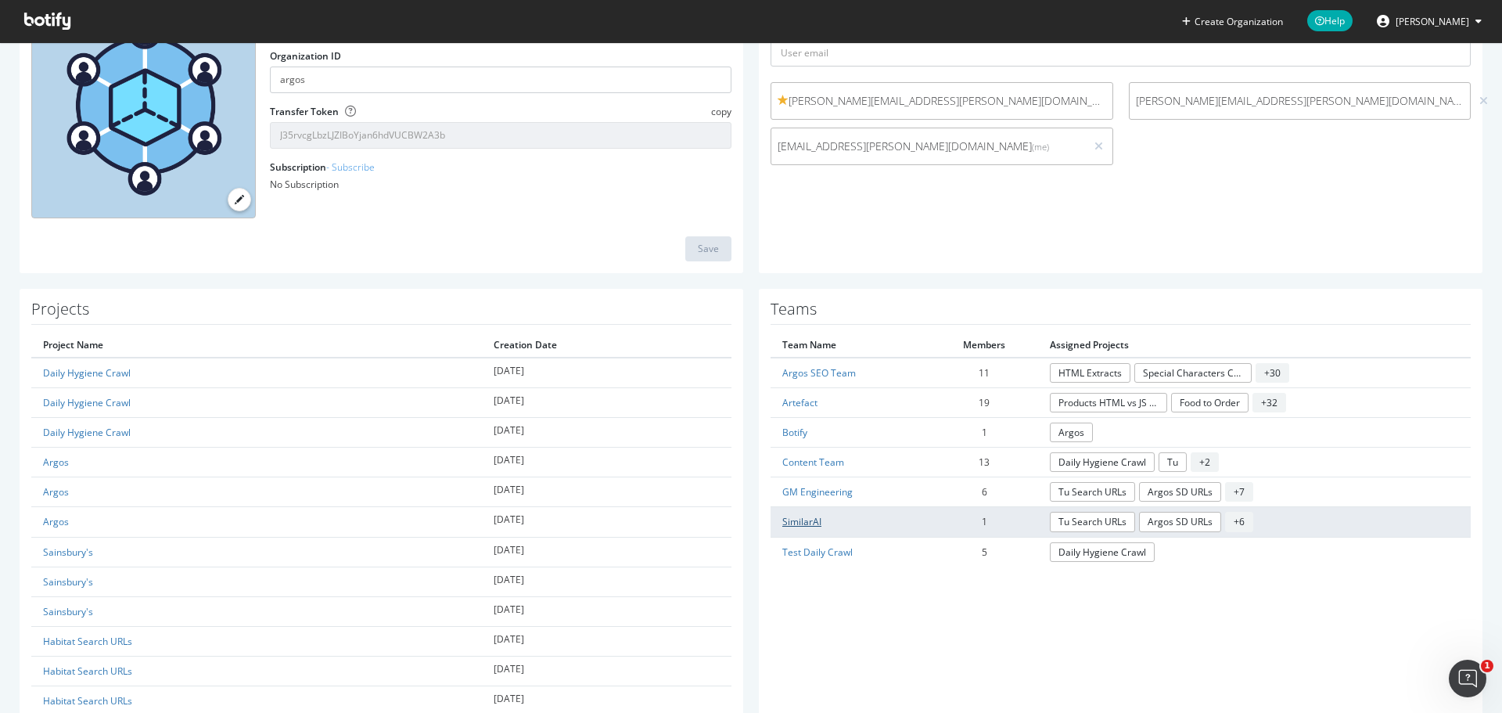
click at [801, 518] on link "SimilarAI" at bounding box center [801, 521] width 39 height 13
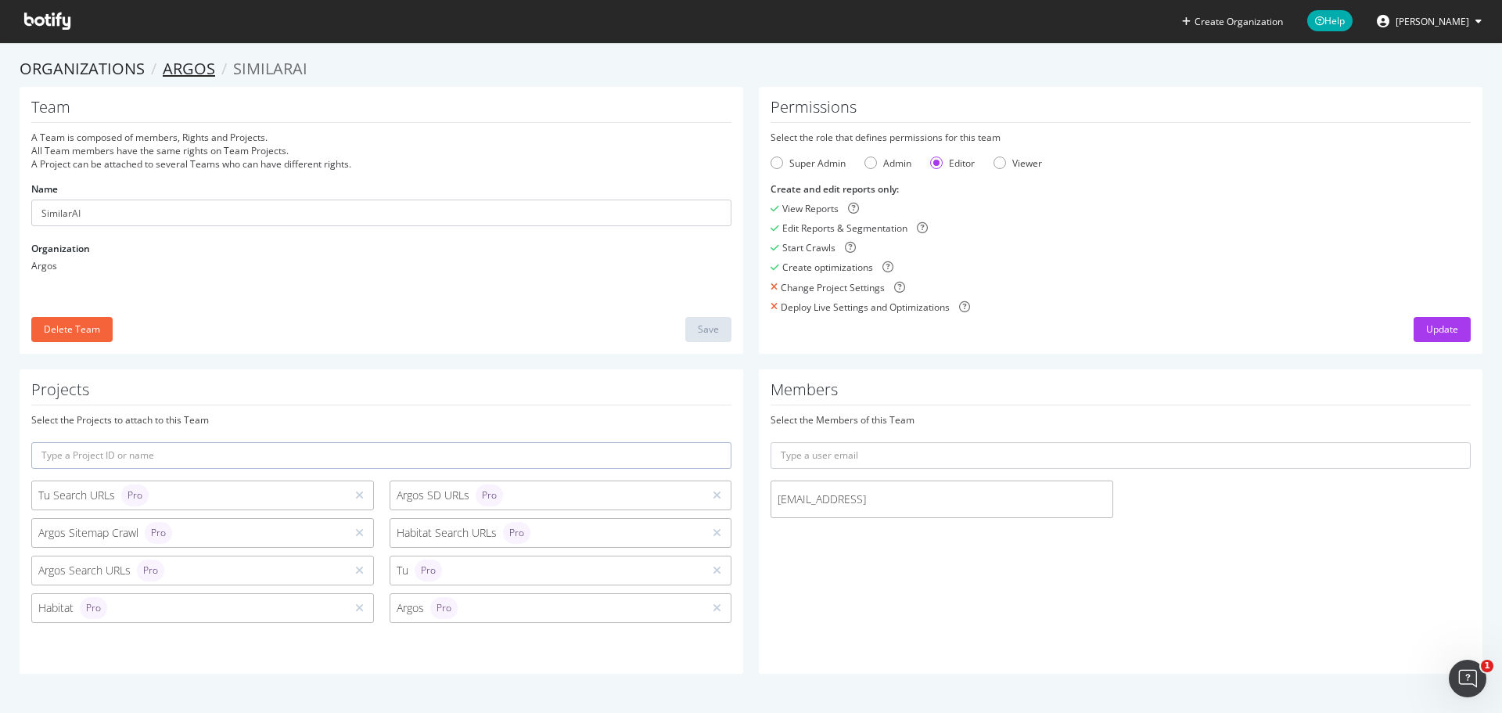
click at [200, 63] on link "Argos" at bounding box center [189, 68] width 52 height 21
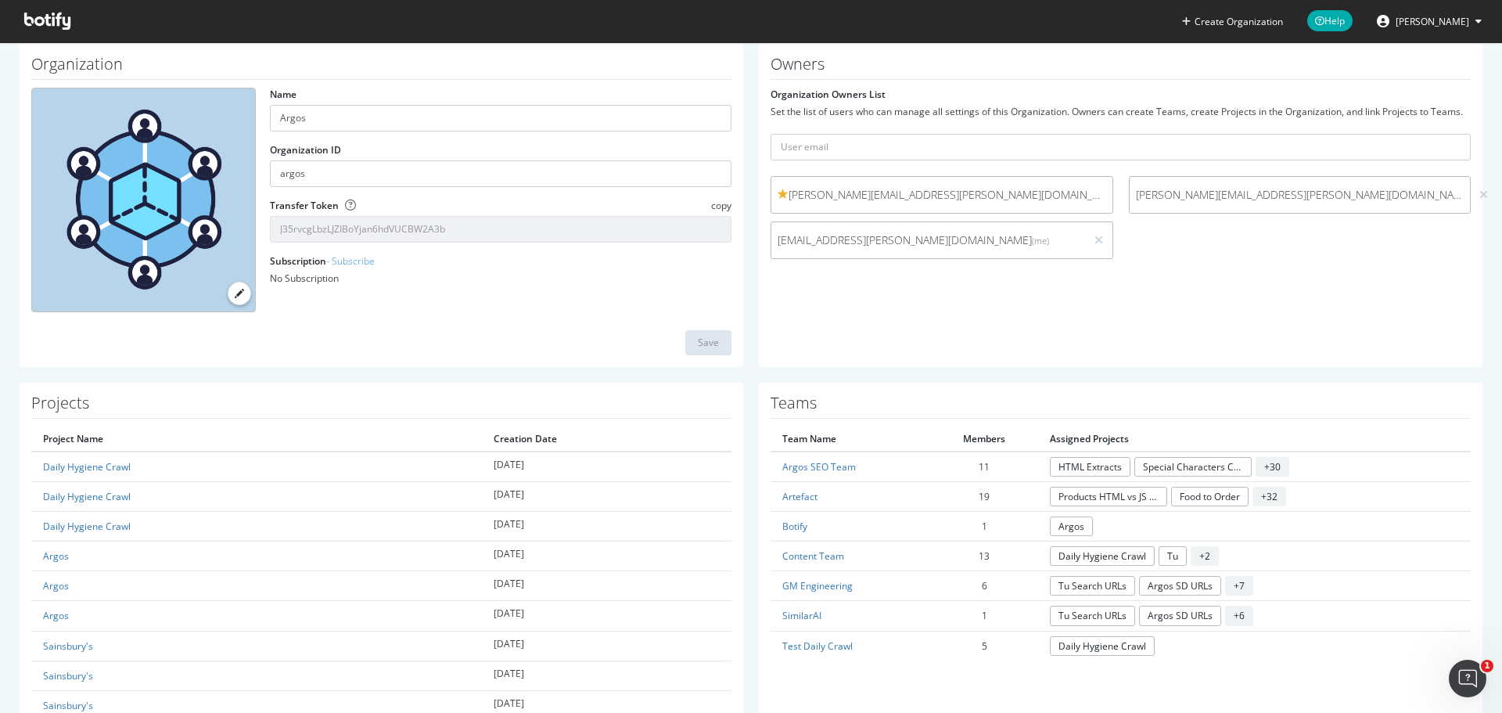
scroll to position [156, 0]
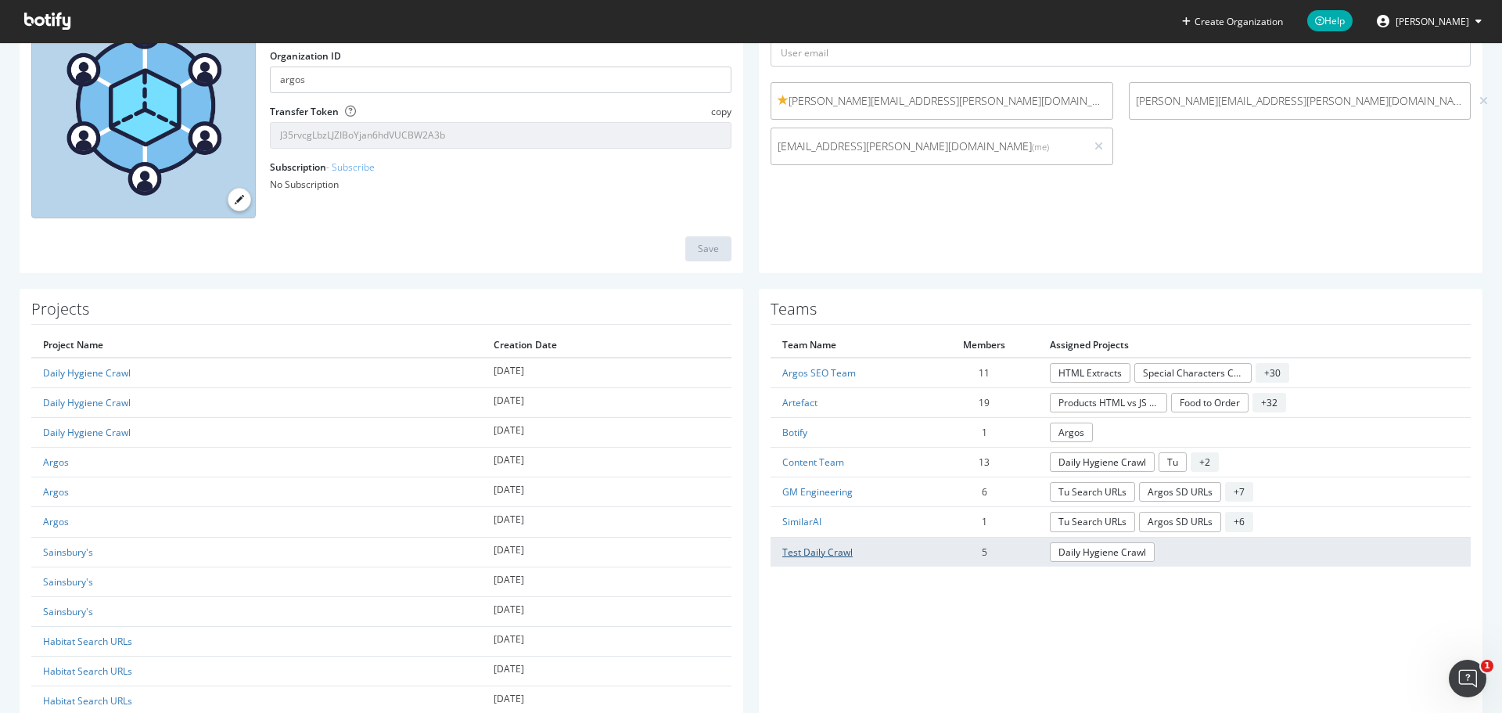
click at [823, 552] on link "Test Daily Crawl" at bounding box center [817, 551] width 70 height 13
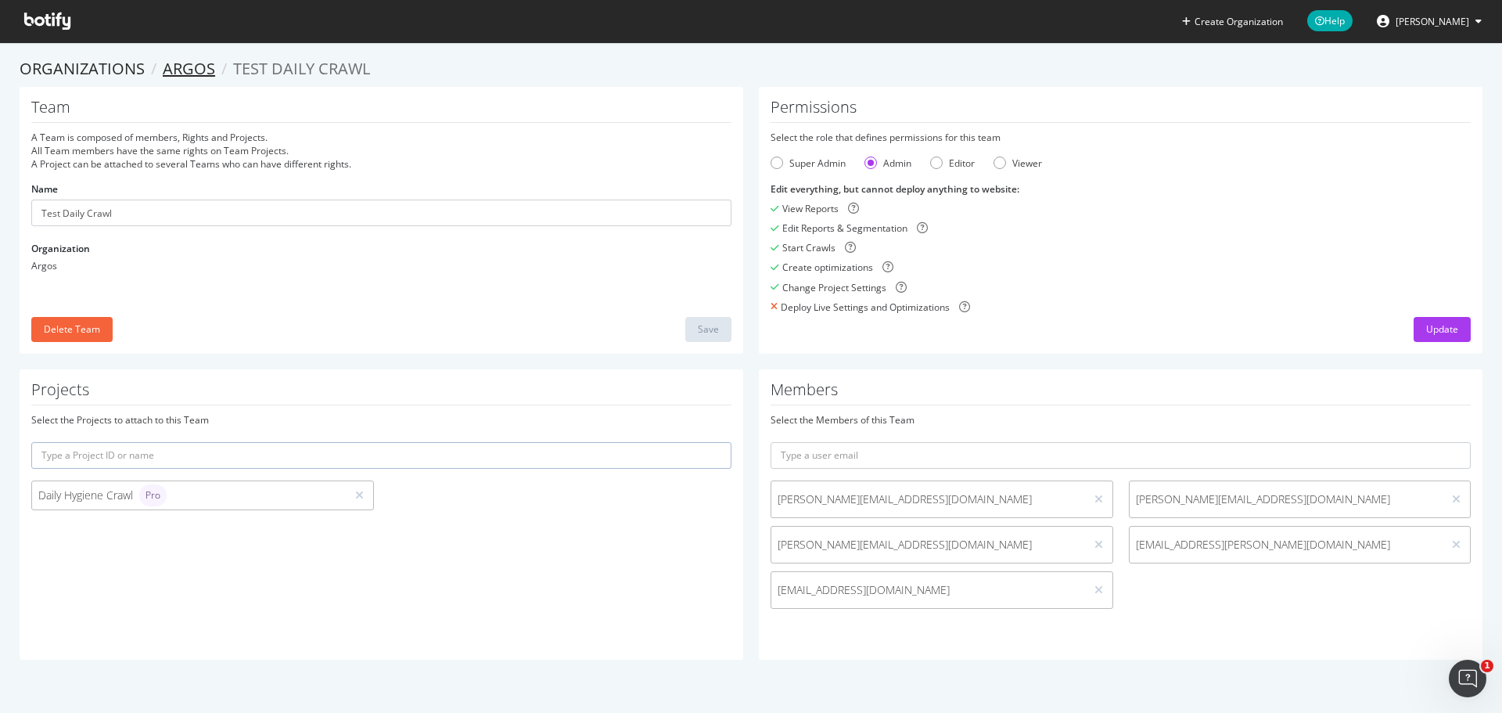
click at [197, 69] on link "Argos" at bounding box center [189, 68] width 52 height 21
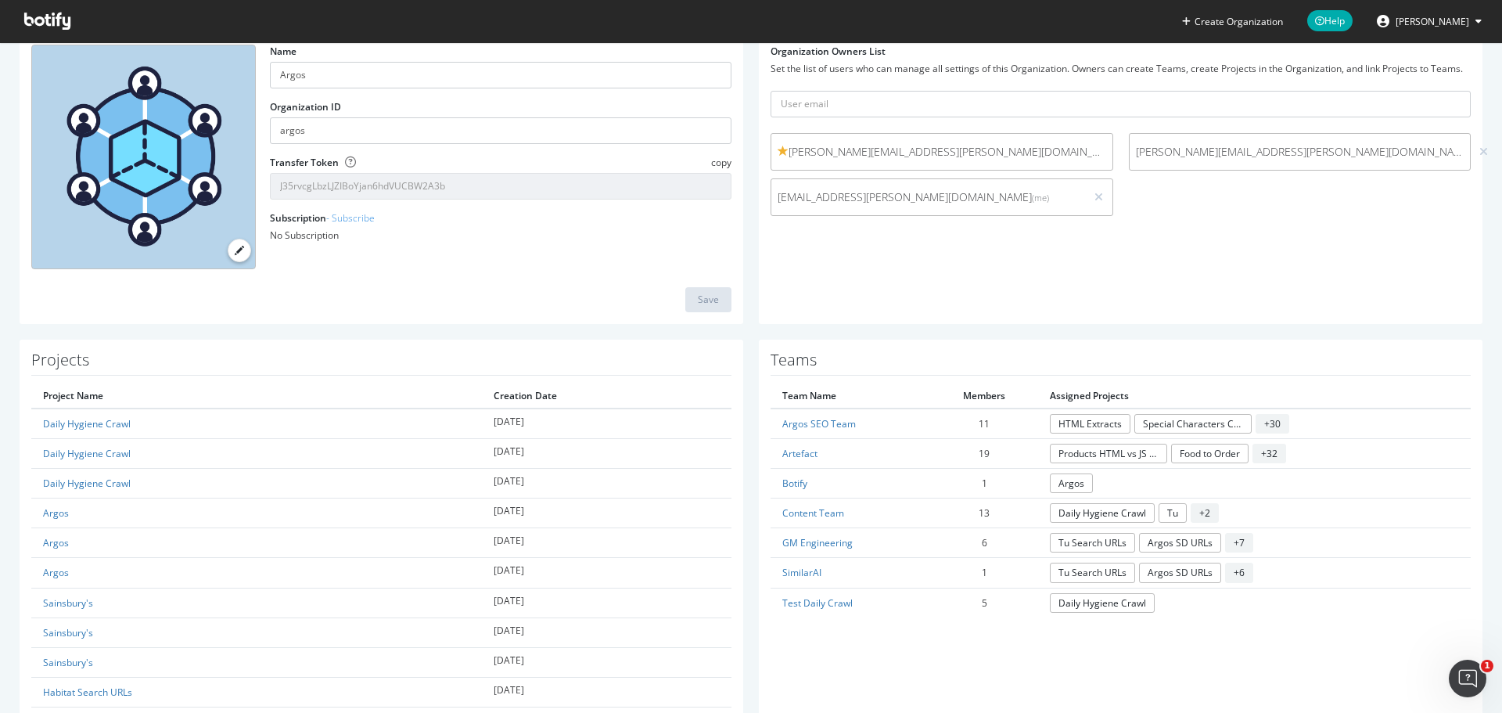
scroll to position [78, 0]
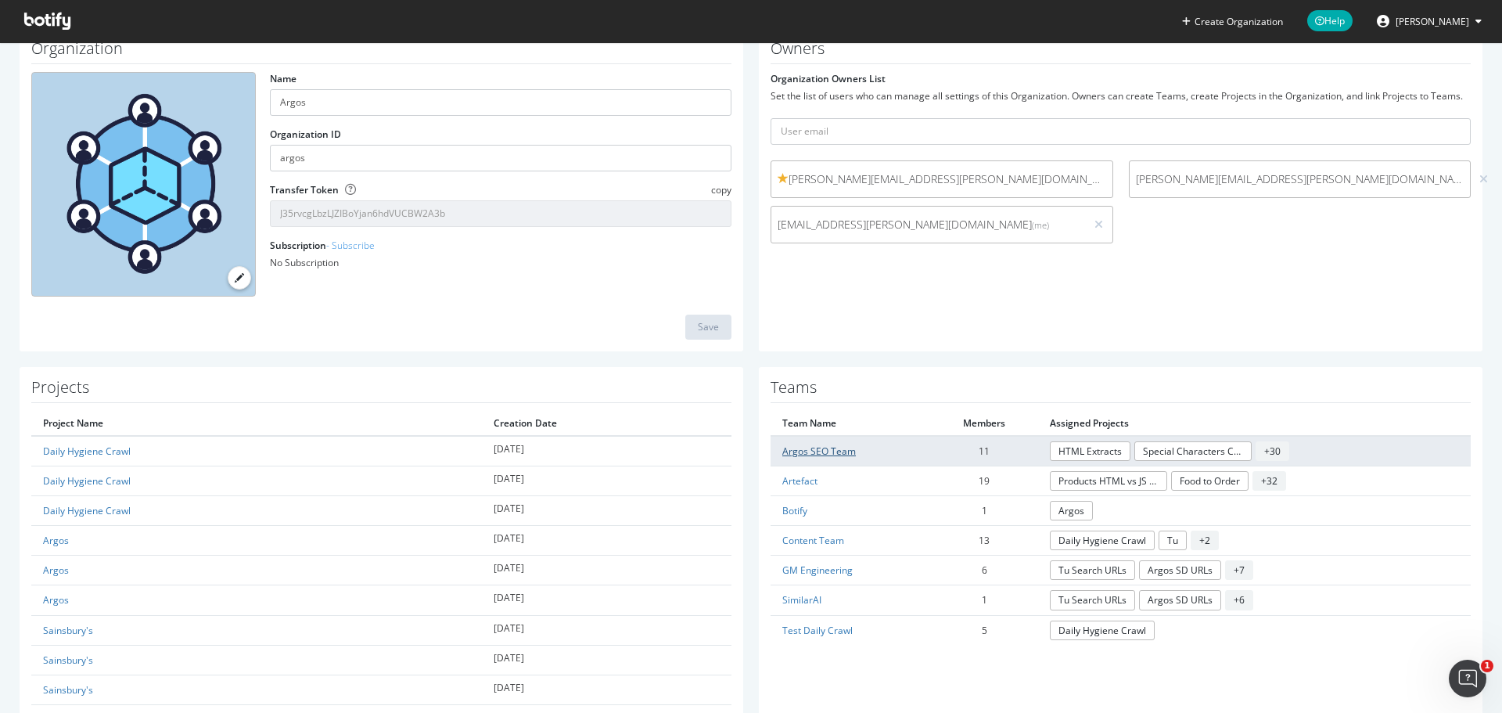
click at [818, 451] on link "Argos SEO Team" at bounding box center [819, 450] width 74 height 13
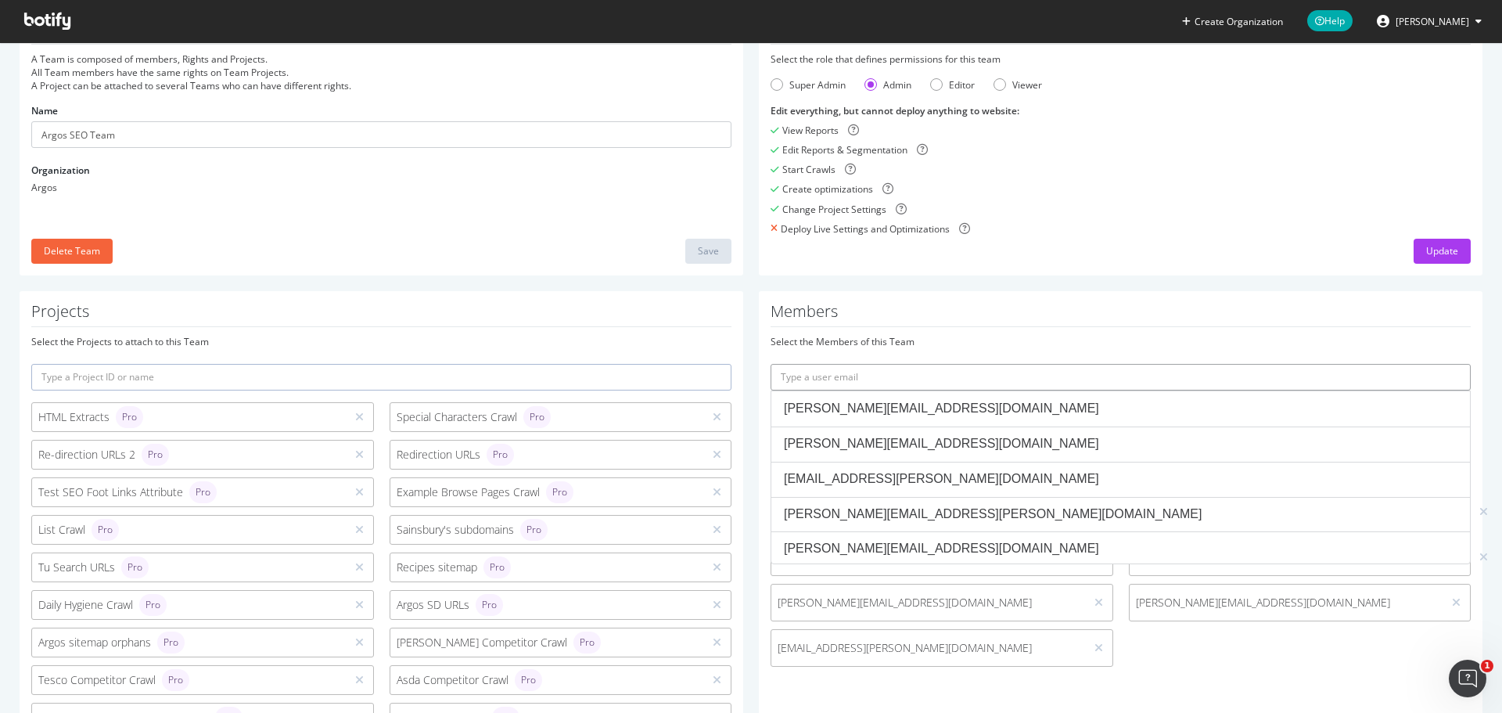
click at [869, 380] on input "text" at bounding box center [1121, 377] width 700 height 27
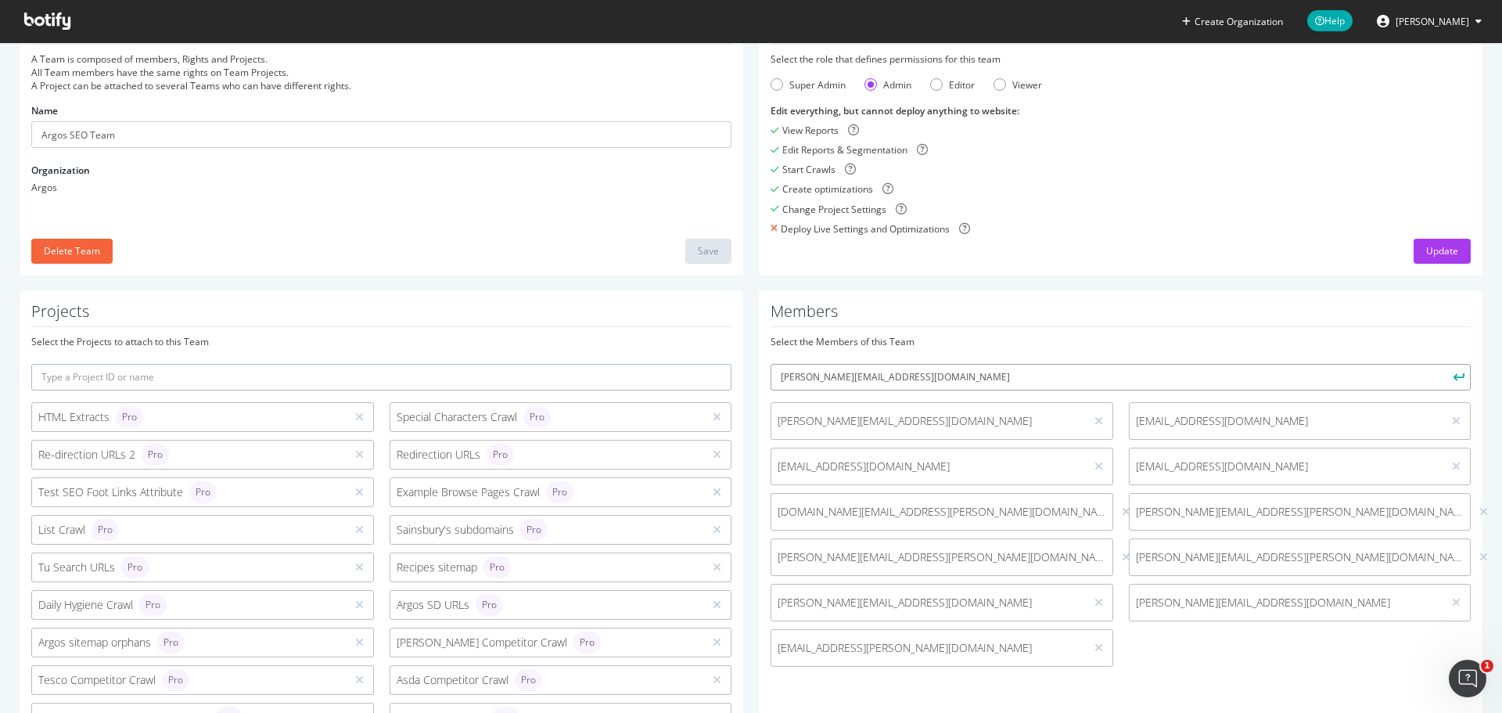
type input "joe.ford4@sainsburys.co.uk"
click at [1444, 364] on button "submit" at bounding box center [1457, 377] width 27 height 27
